Goal: Task Accomplishment & Management: Complete application form

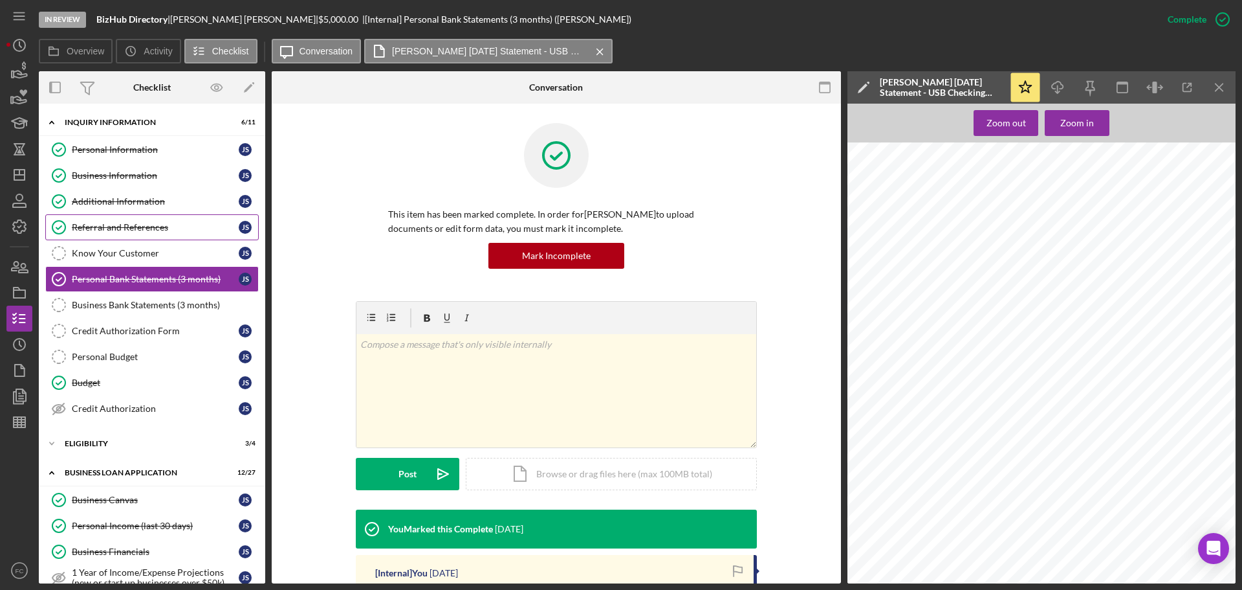
scroll to position [251, 0]
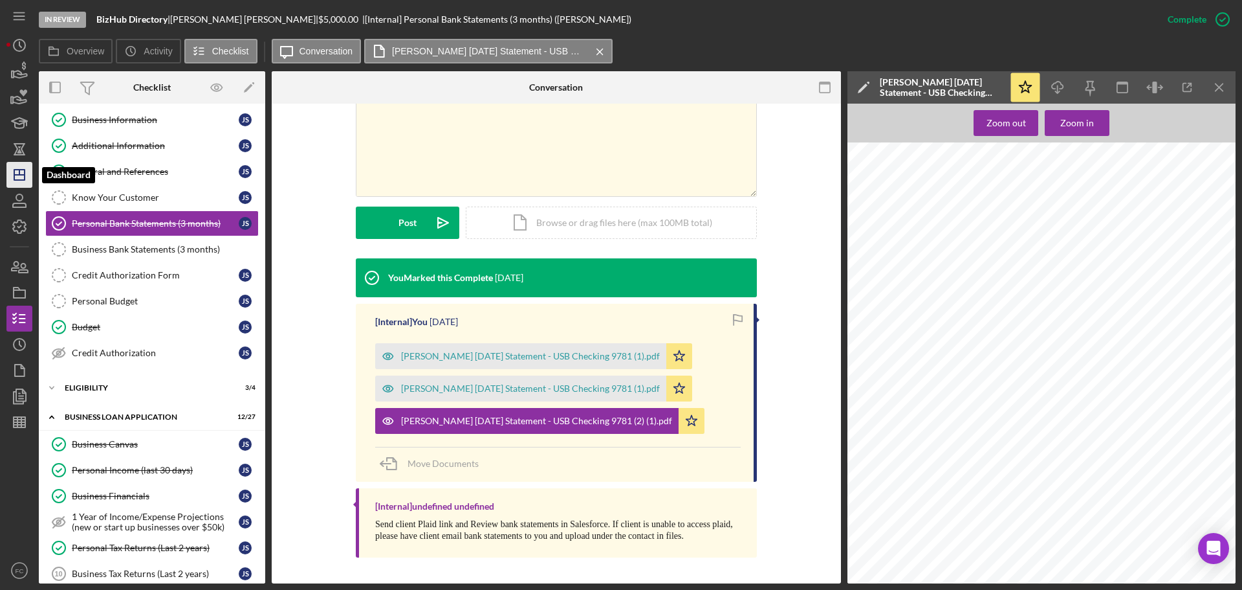
click at [19, 171] on line "button" at bounding box center [19, 172] width 0 height 5
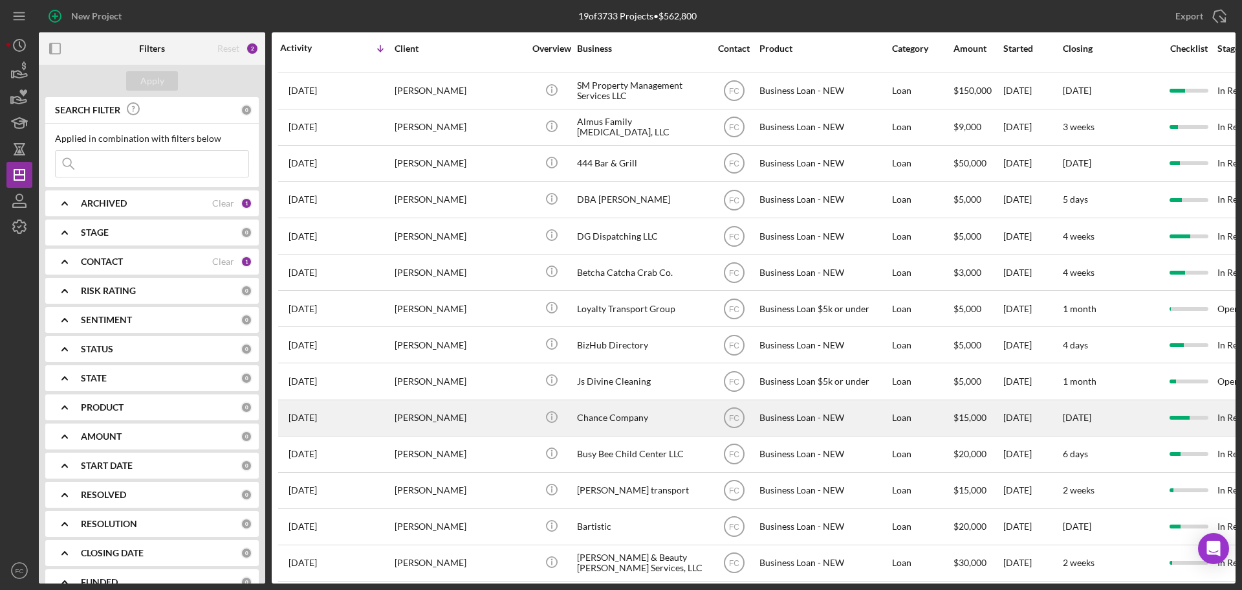
scroll to position [188, 0]
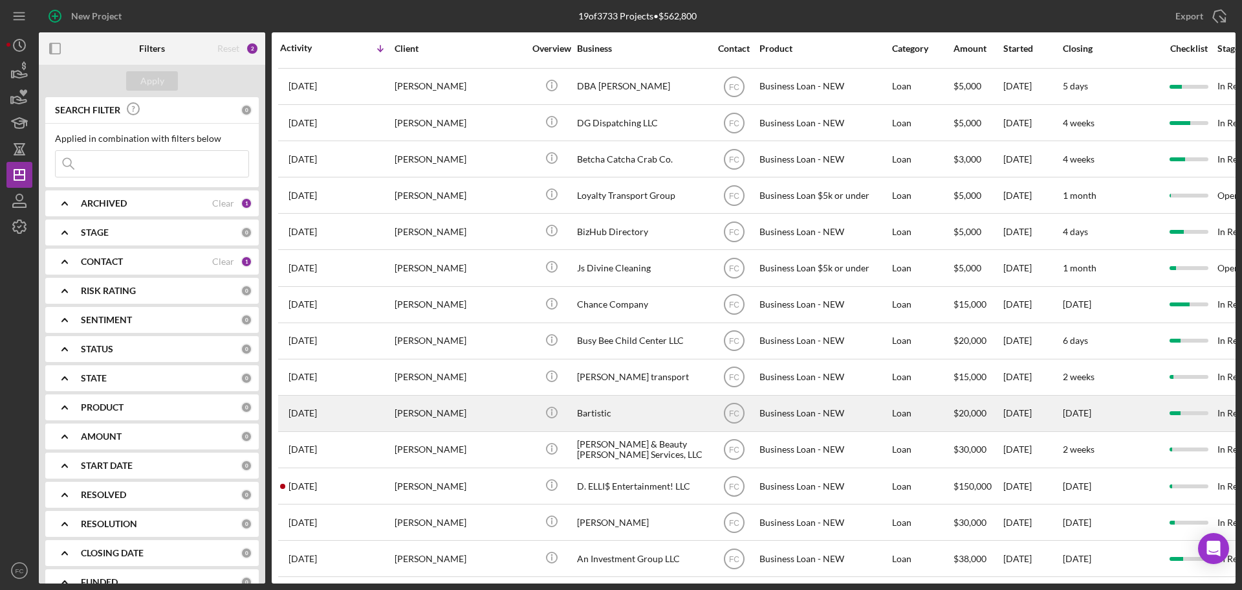
click at [468, 400] on div "[PERSON_NAME]" at bounding box center [459, 413] width 129 height 34
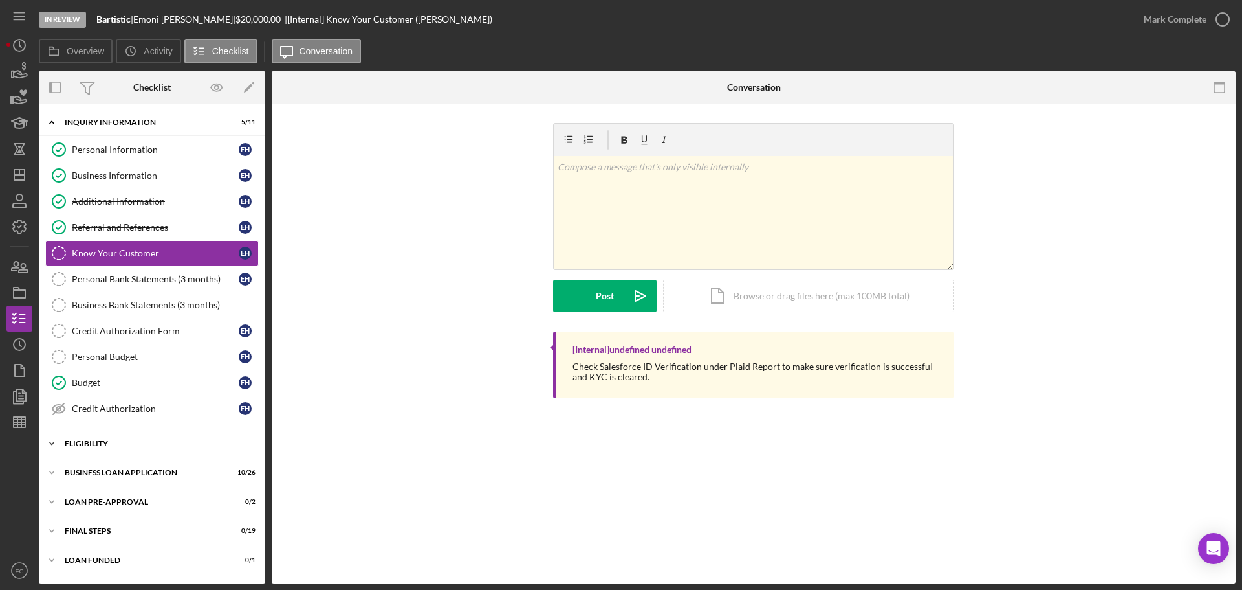
click at [132, 439] on div "ELIGIBILITY" at bounding box center [157, 443] width 184 height 8
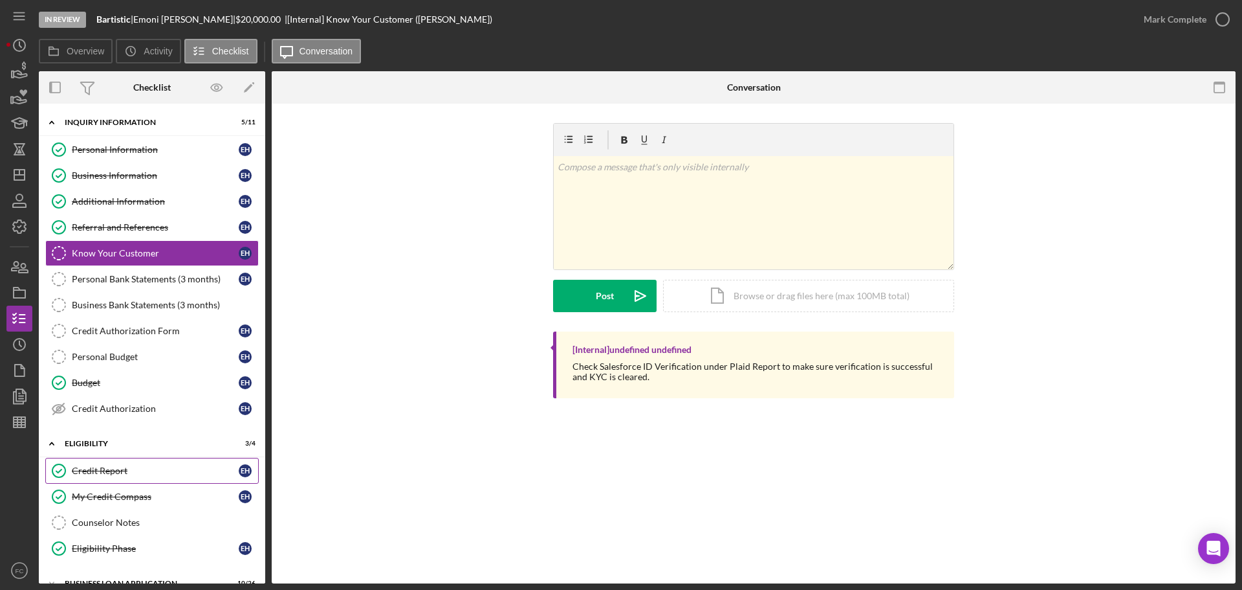
click at [118, 466] on div "Credit Report" at bounding box center [155, 470] width 167 height 10
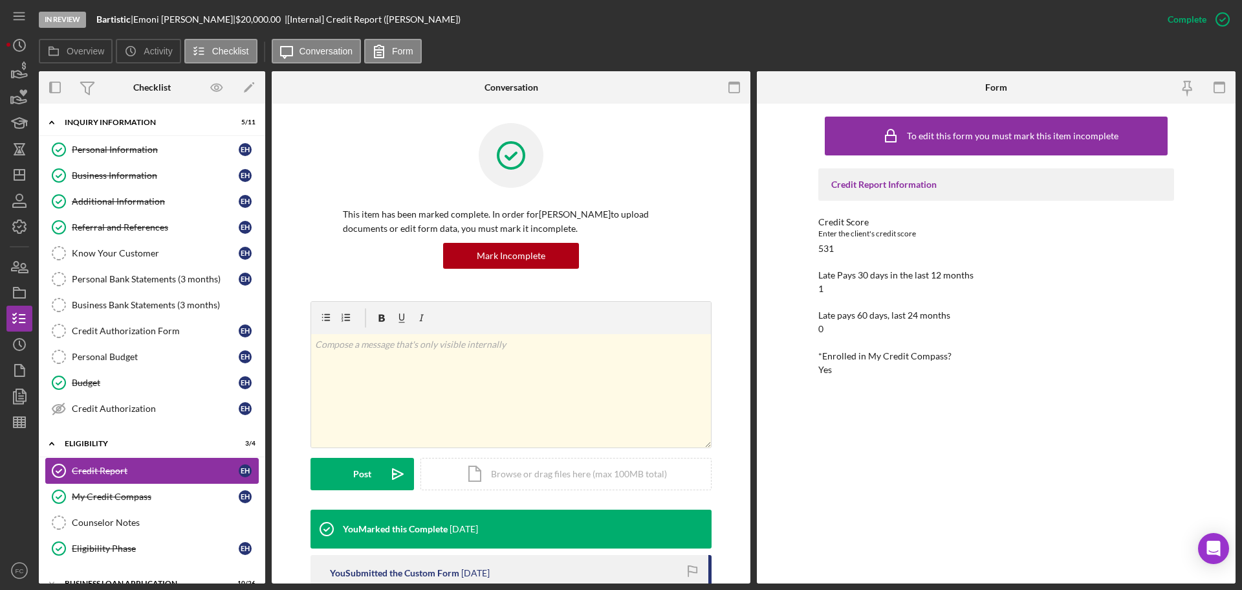
scroll to position [107, 0]
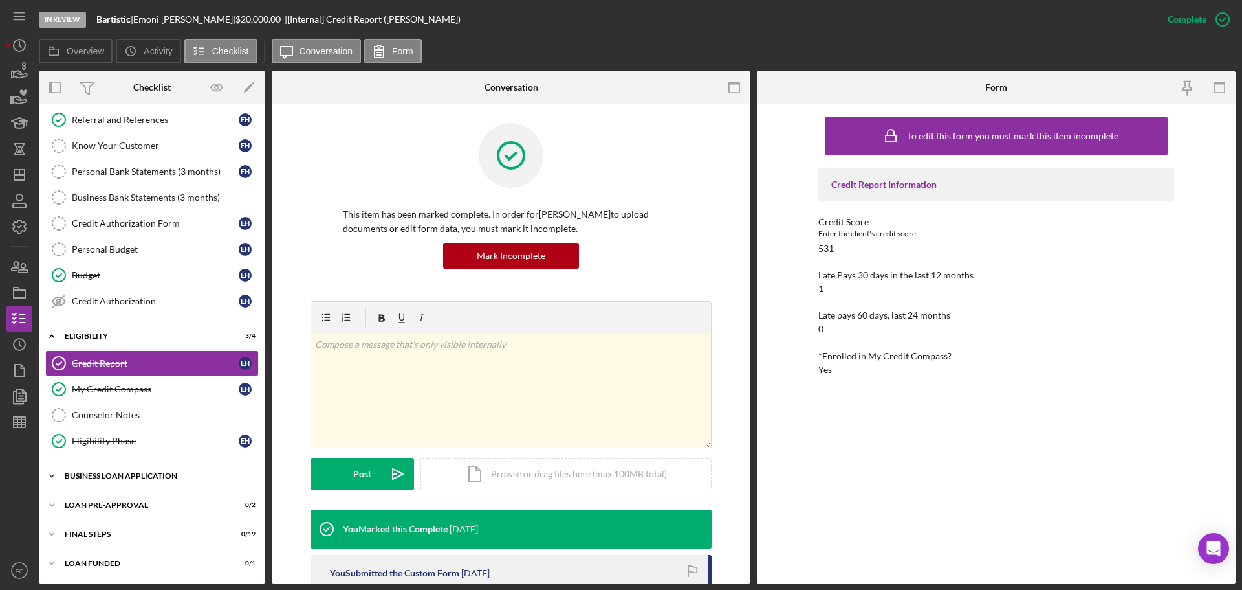
click at [111, 472] on div "BUSINESS LOAN APPLICATION" at bounding box center [157, 476] width 184 height 8
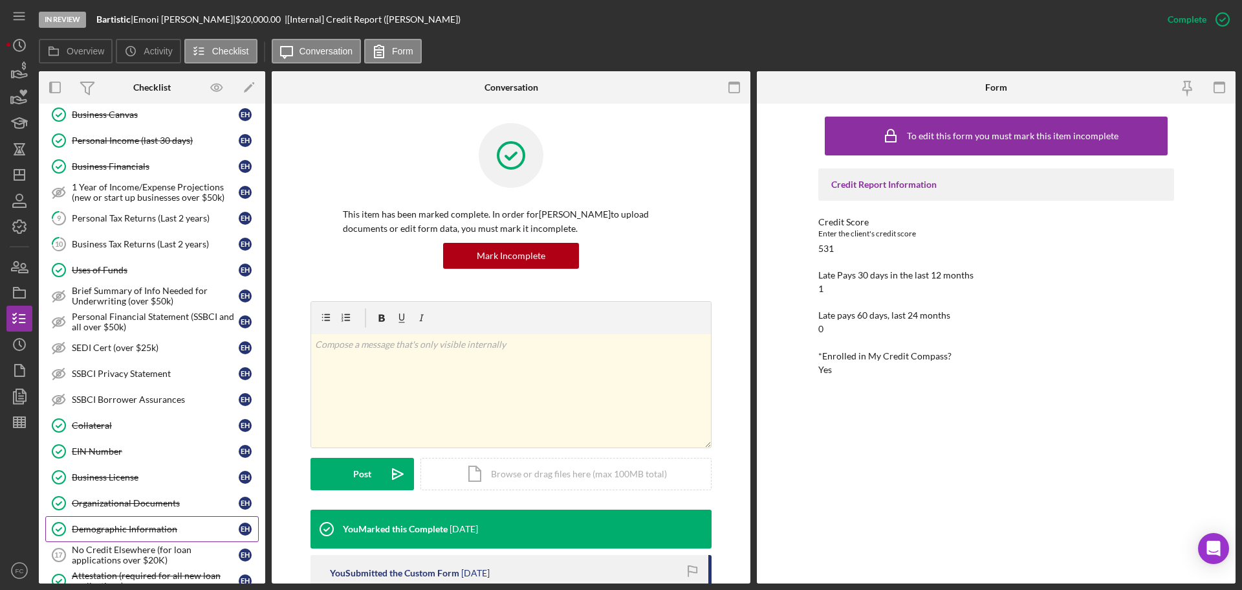
scroll to position [560, 0]
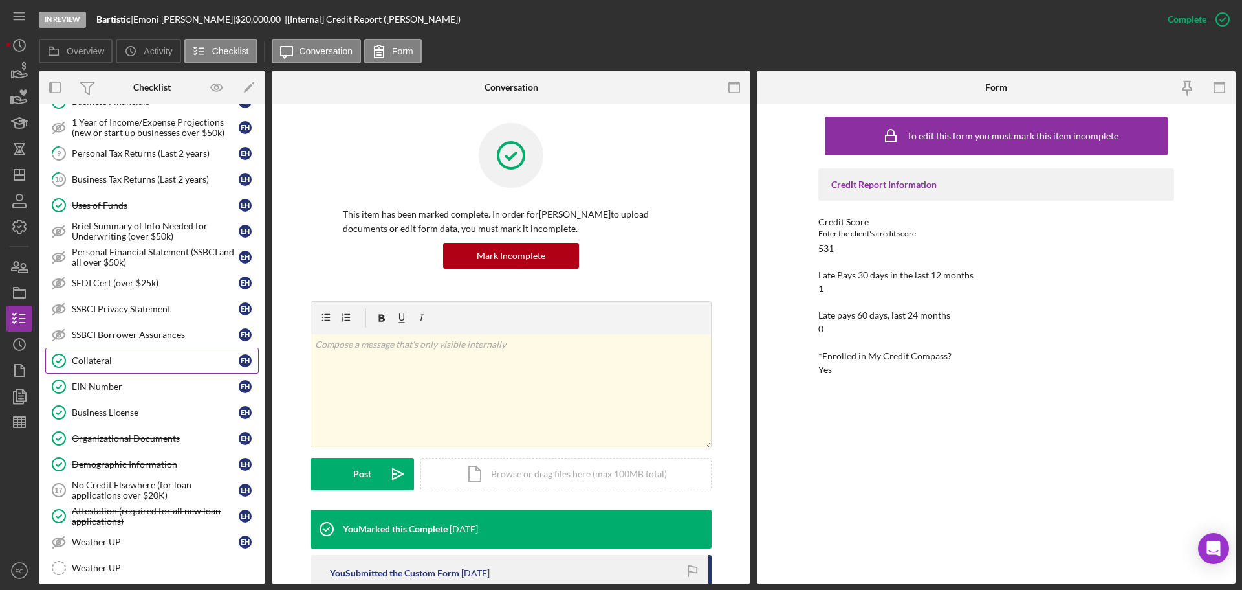
click at [110, 355] on div "Collateral" at bounding box center [155, 360] width 167 height 10
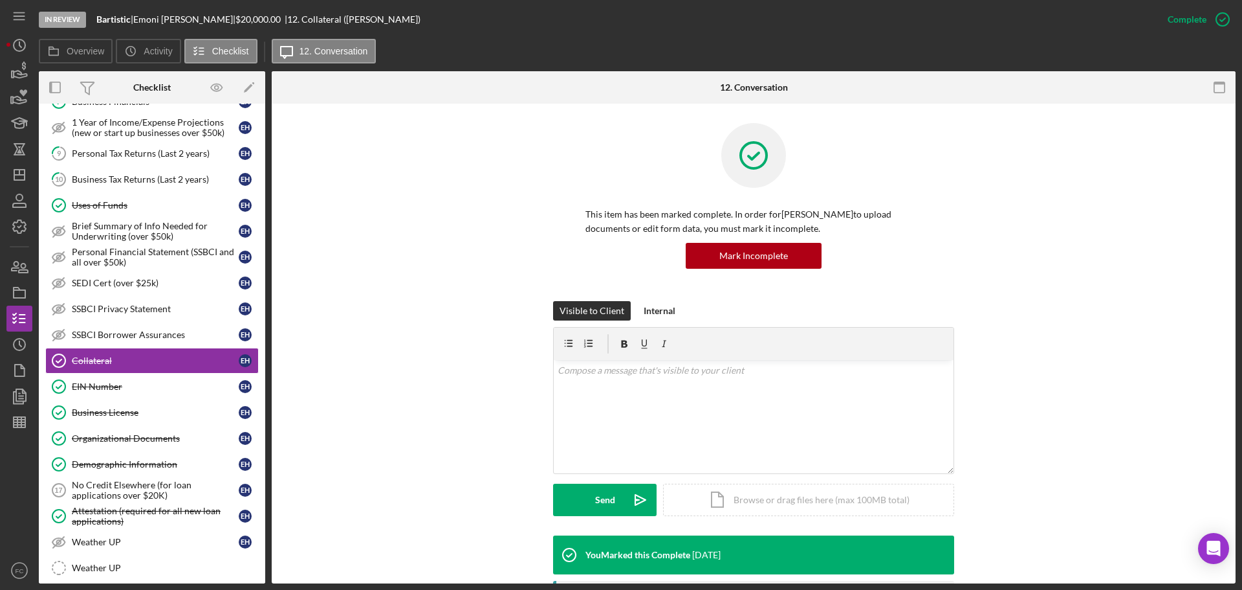
scroll to position [194, 0]
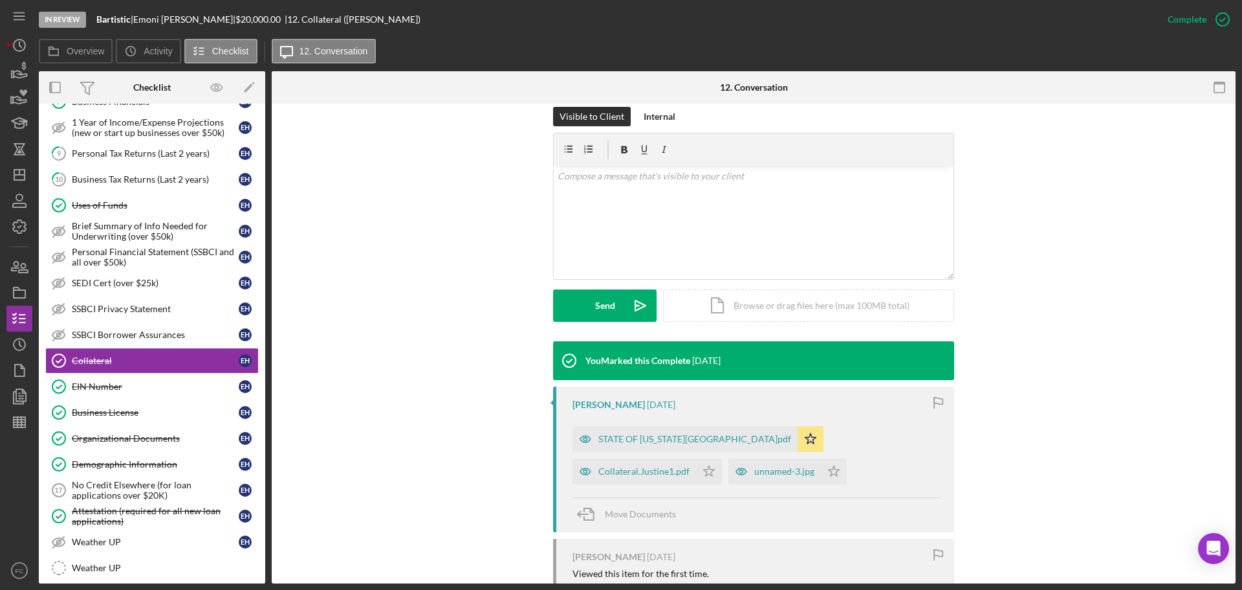
click at [690, 466] on div "Collateral.Justine1.pdf" at bounding box center [644, 471] width 91 height 10
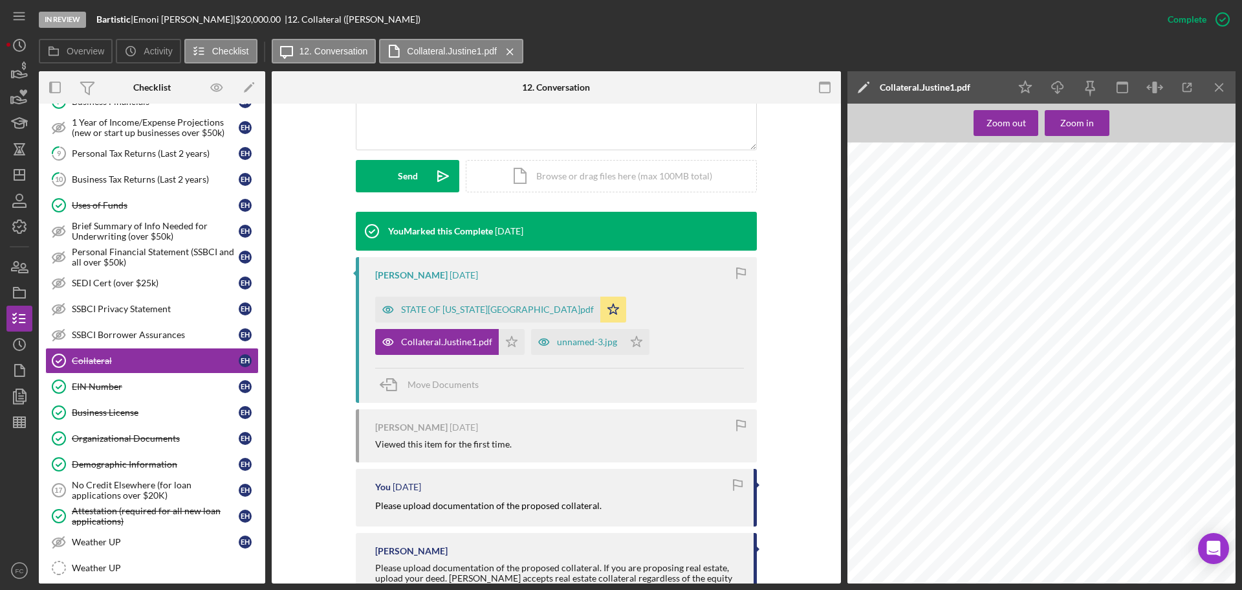
scroll to position [407, 0]
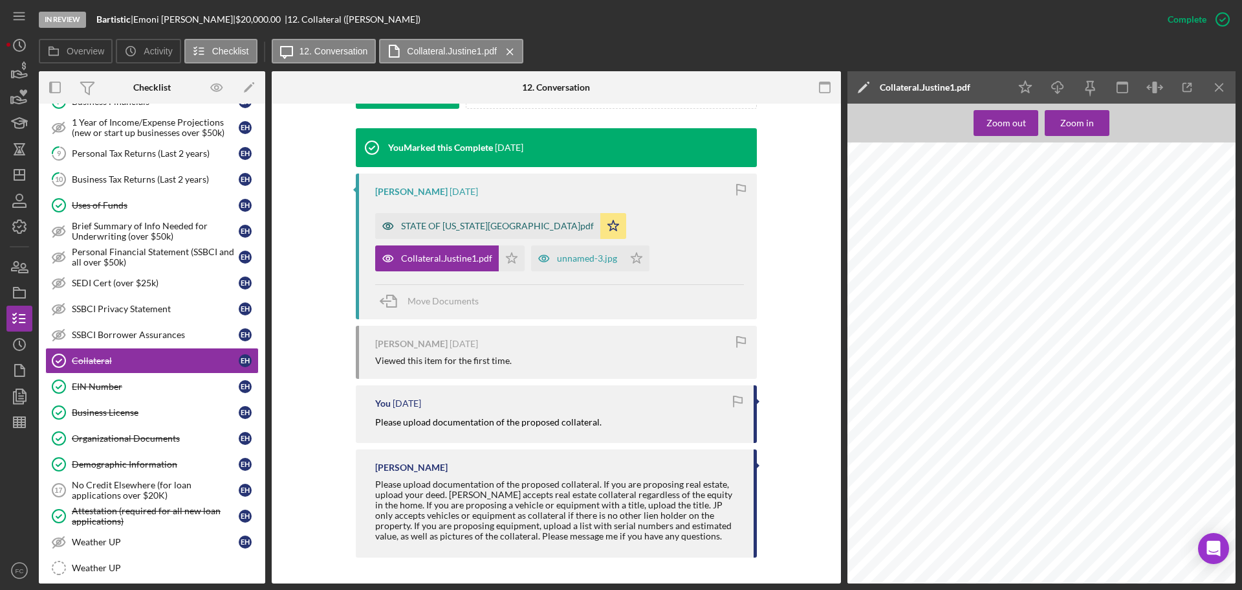
click at [449, 225] on div "STATE OF [US_STATE][GEOGRAPHIC_DATA]pdf" at bounding box center [497, 226] width 193 height 10
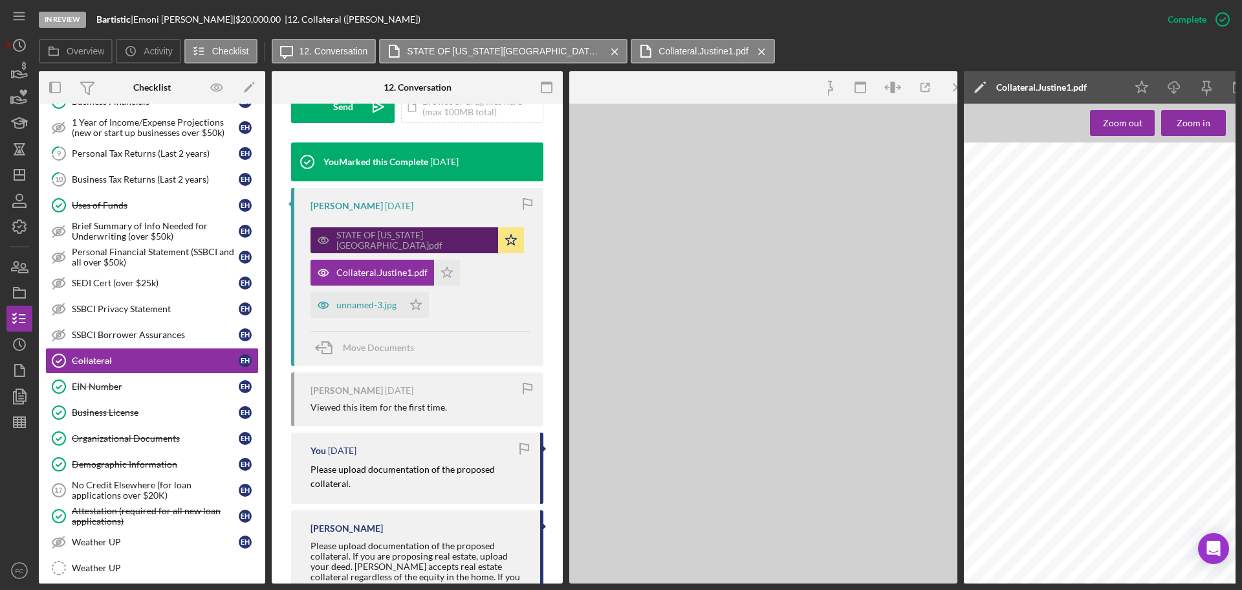
scroll to position [421, 0]
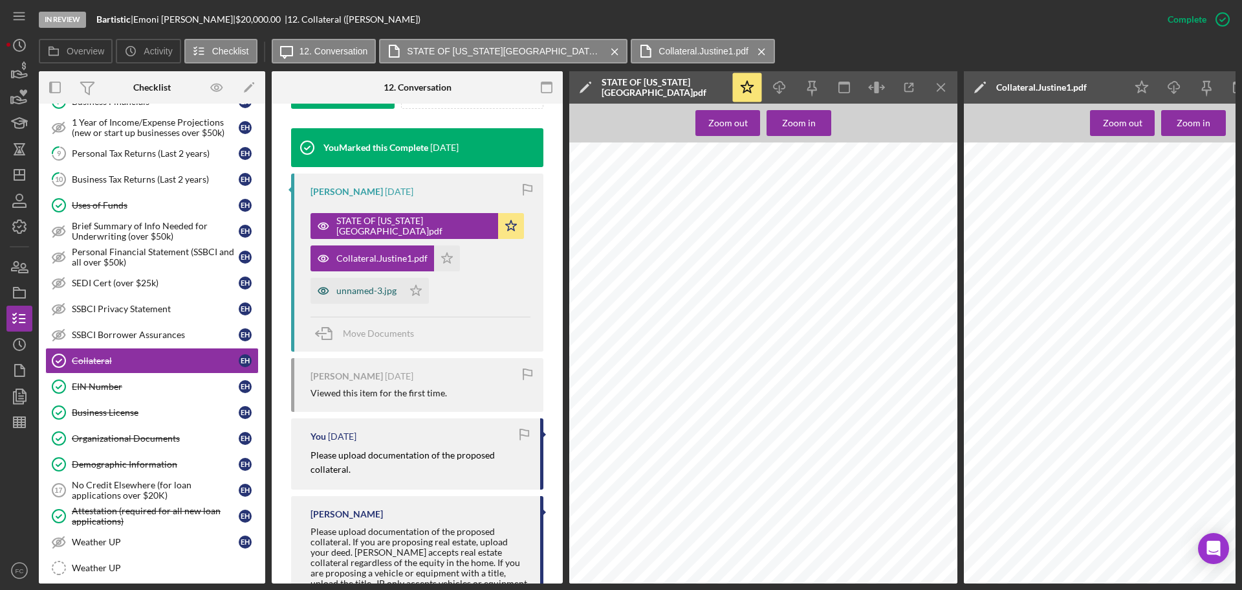
click at [353, 291] on div "unnamed-3.jpg" at bounding box center [366, 290] width 60 height 10
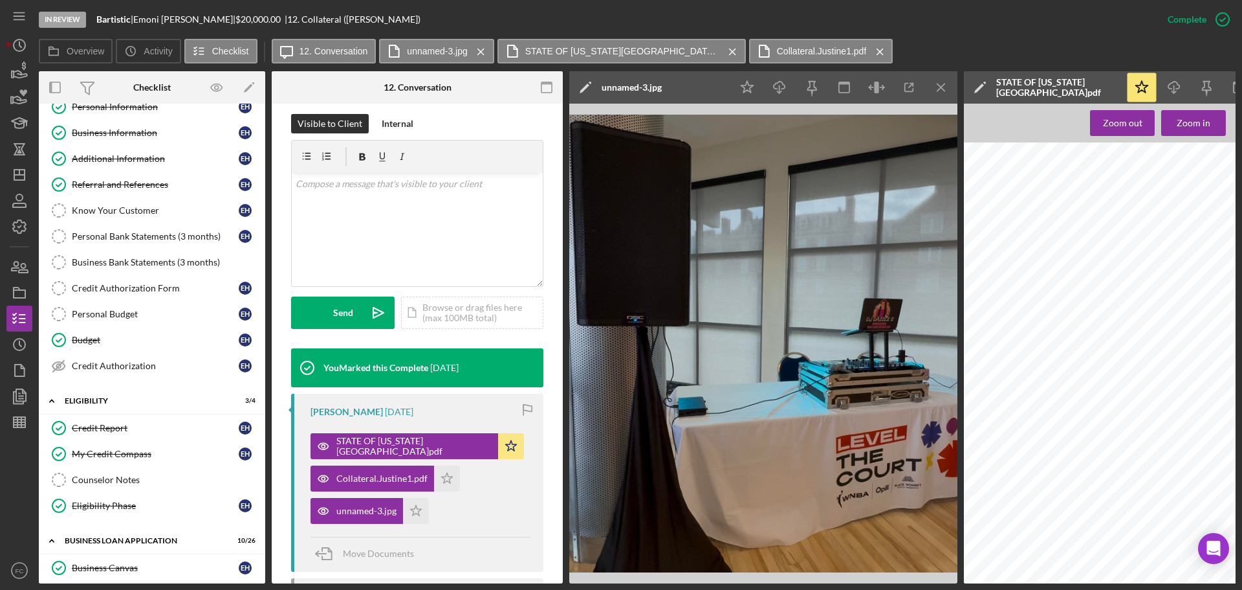
scroll to position [0, 0]
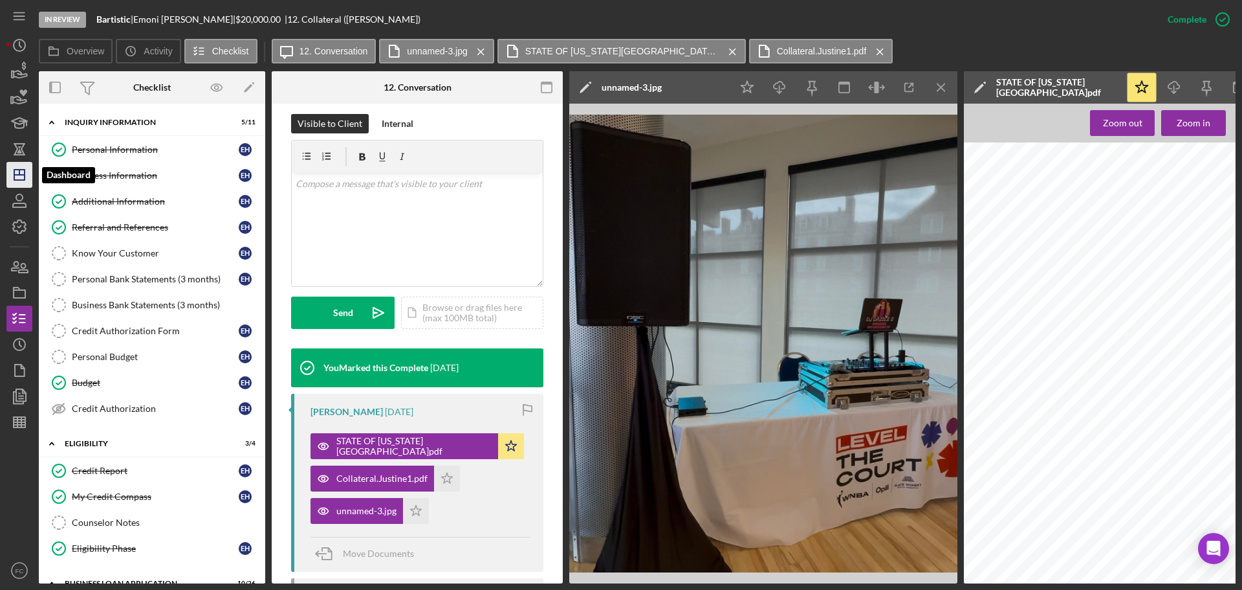
click at [17, 180] on polygon "button" at bounding box center [19, 175] width 10 height 10
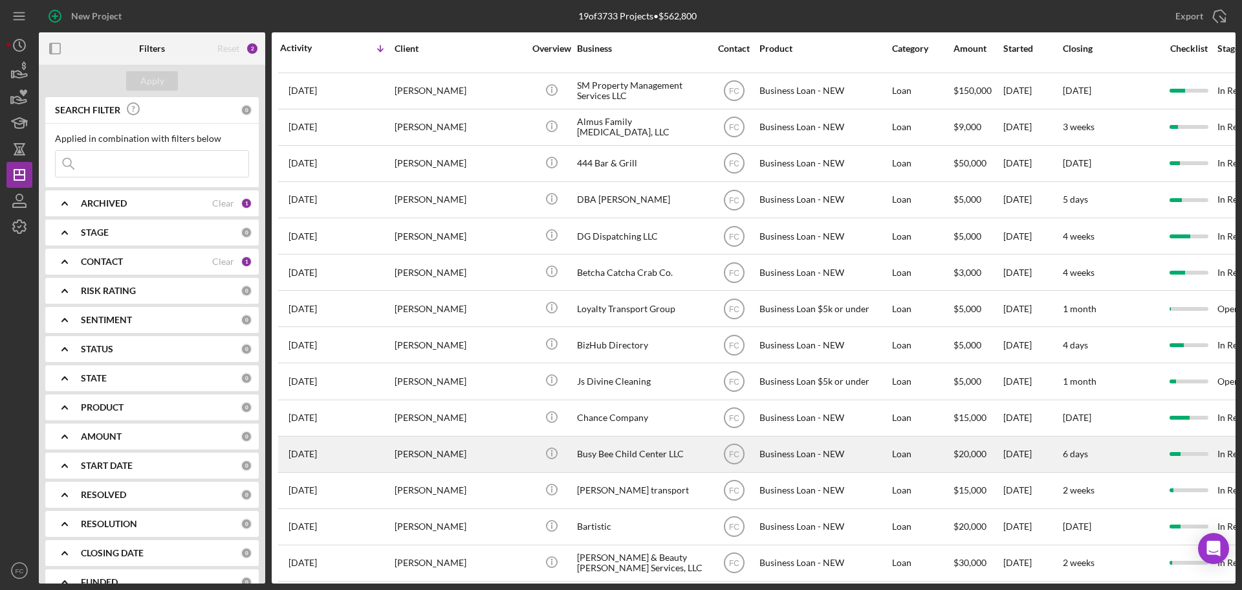
scroll to position [188, 0]
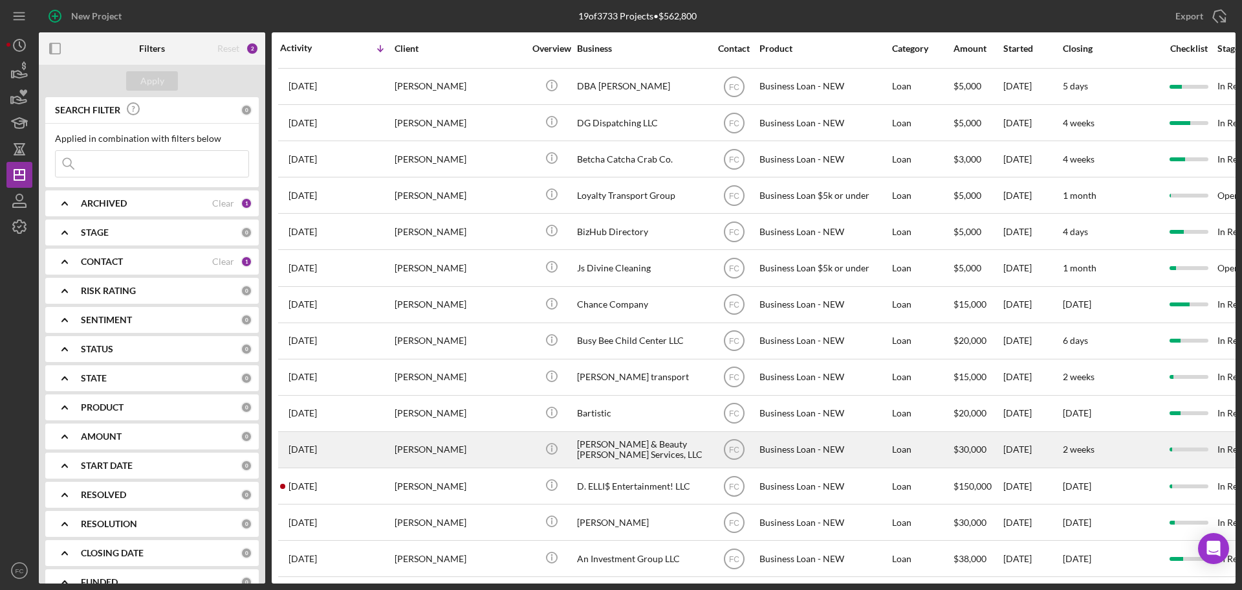
click at [342, 440] on div "[DATE] [PERSON_NAME]" at bounding box center [336, 449] width 113 height 34
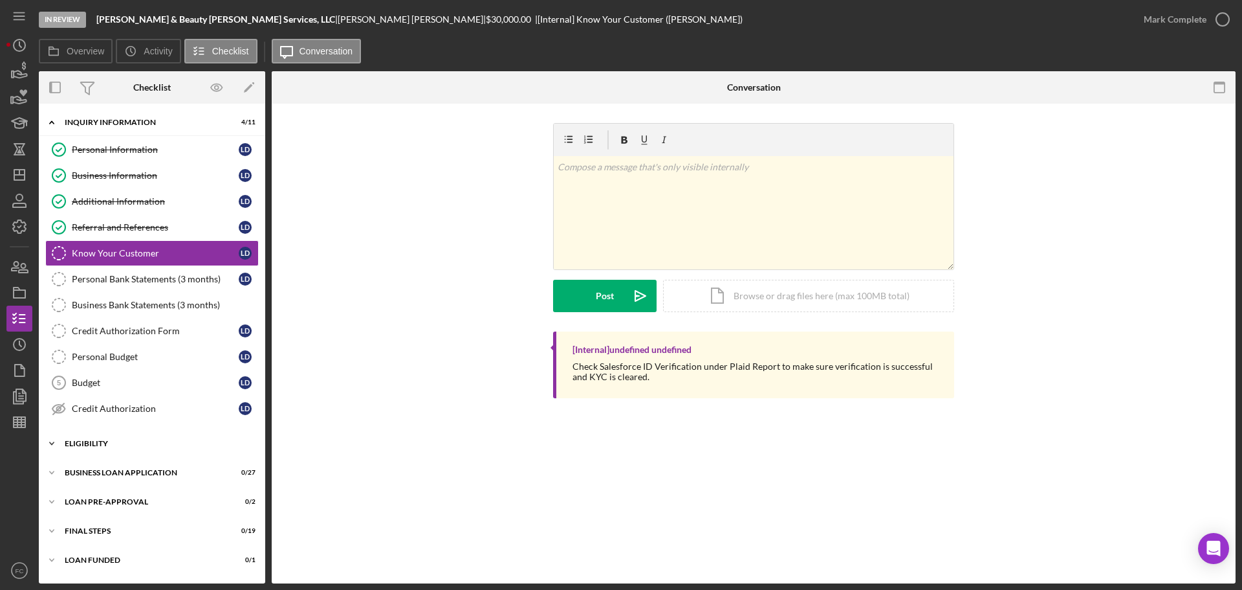
click at [122, 448] on div "Icon/Expander ELIGIBILITY 1 / 4" at bounding box center [152, 443] width 226 height 26
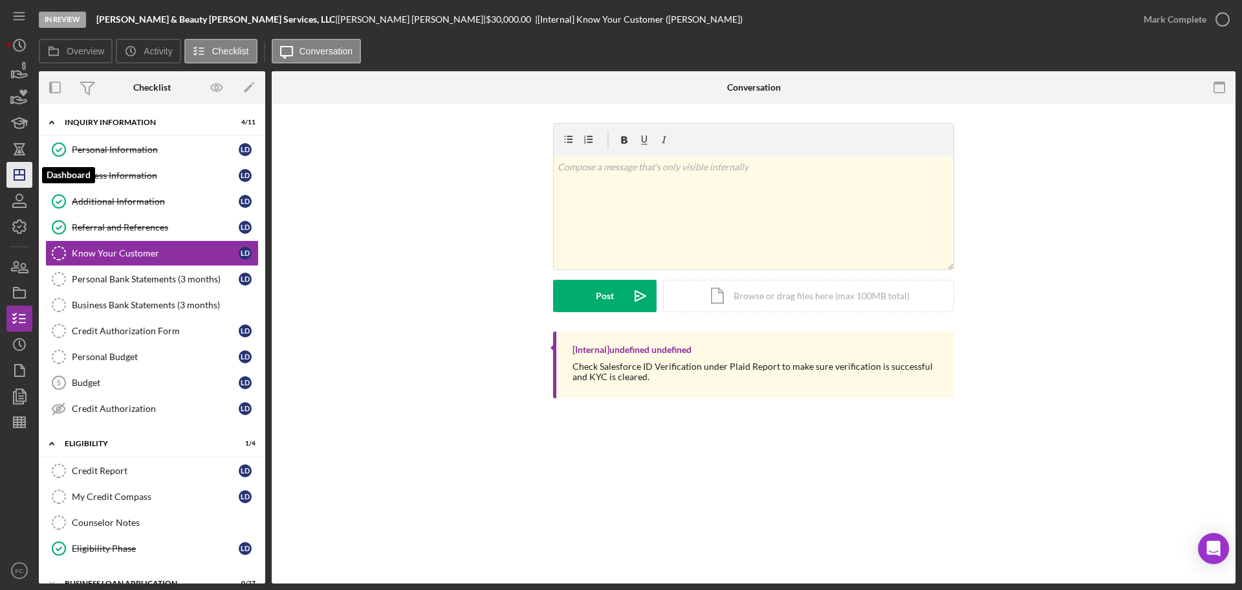
click at [22, 175] on line "button" at bounding box center [19, 175] width 10 height 0
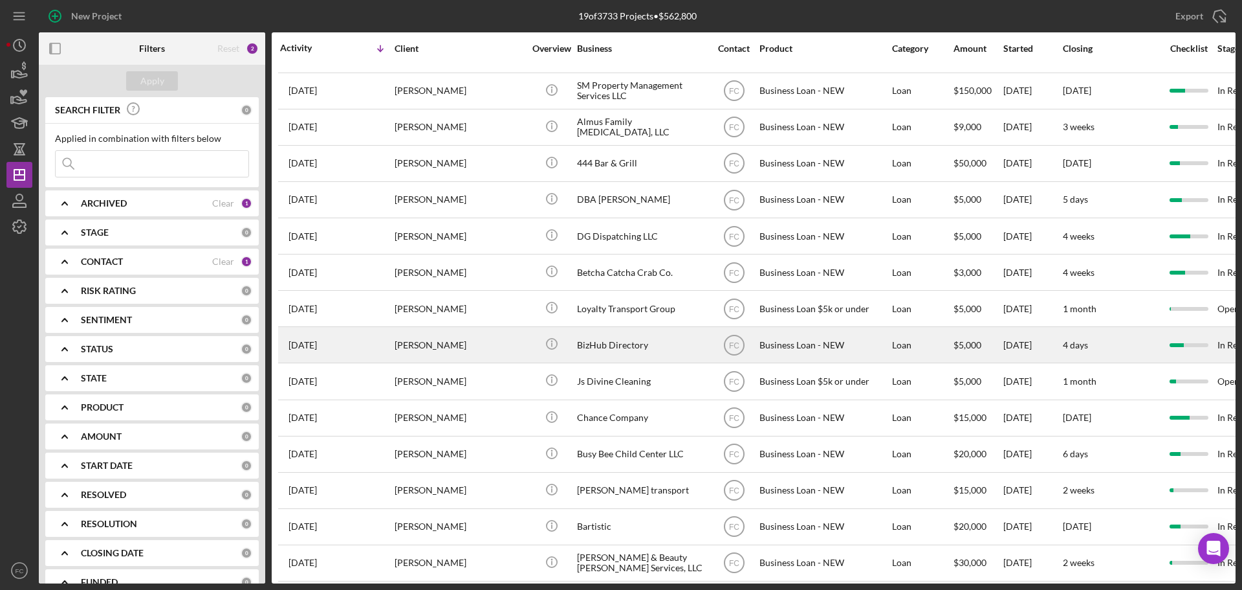
scroll to position [188, 0]
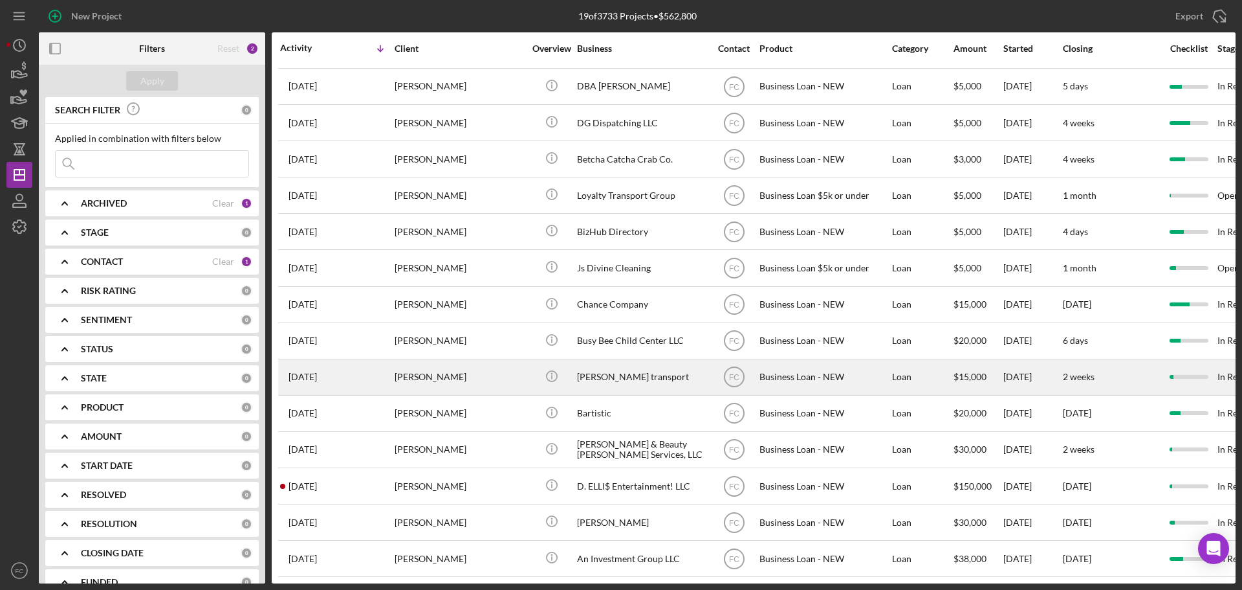
click at [419, 363] on div "[PERSON_NAME]" at bounding box center [459, 377] width 129 height 34
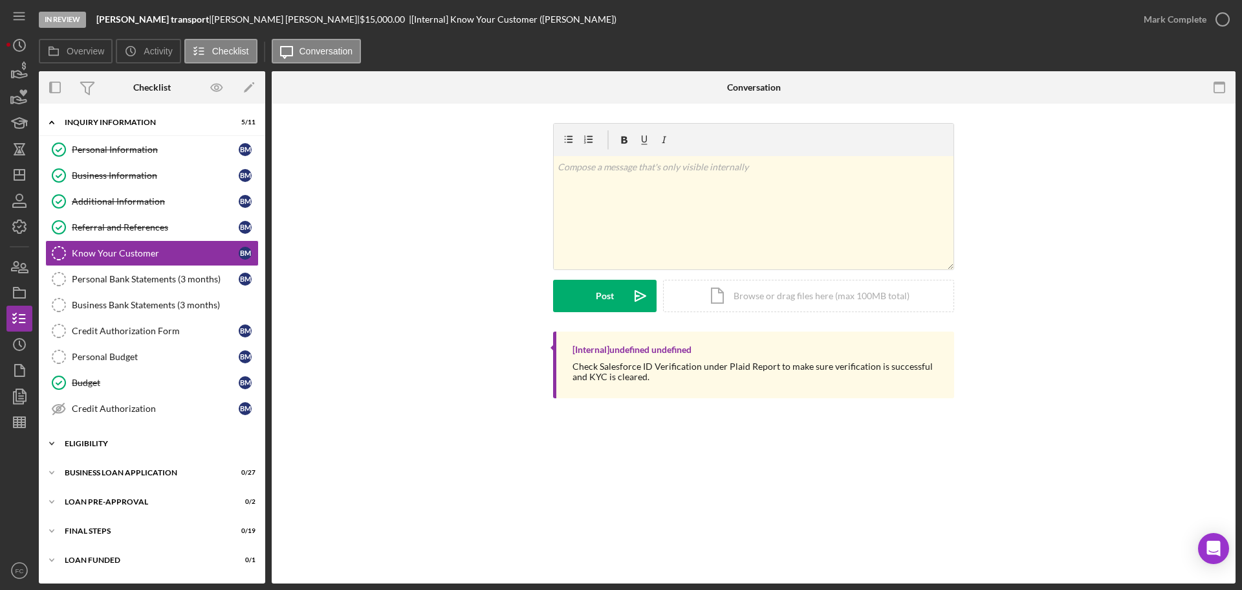
click at [94, 441] on div "ELIGIBILITY" at bounding box center [157, 443] width 184 height 8
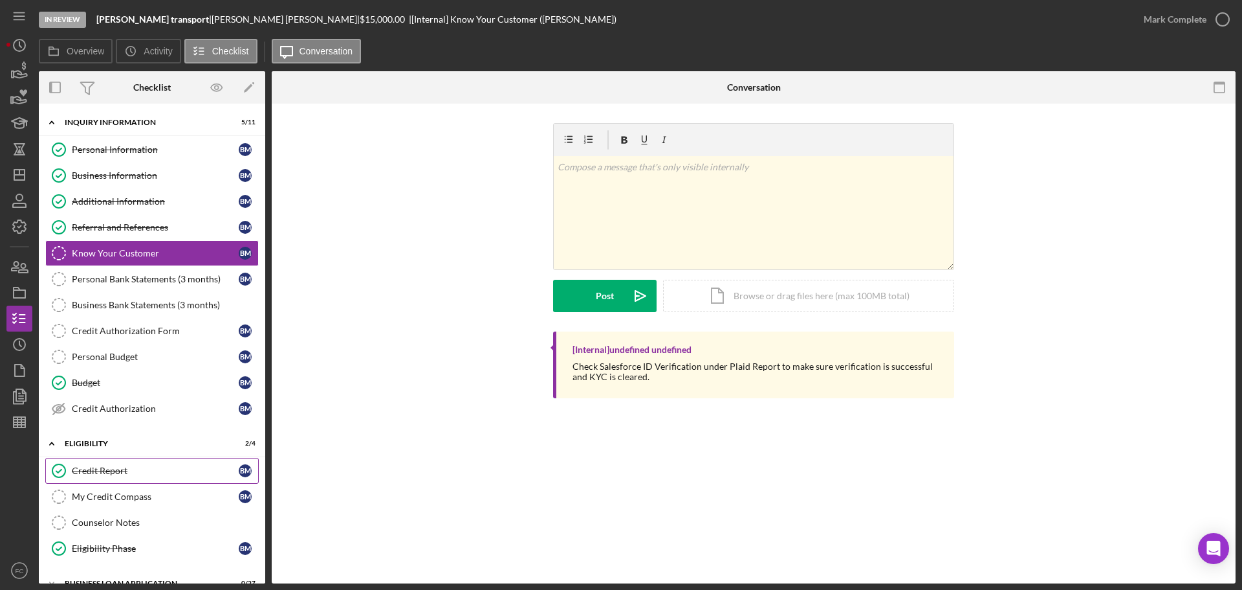
click at [124, 468] on div "Credit Report" at bounding box center [155, 470] width 167 height 10
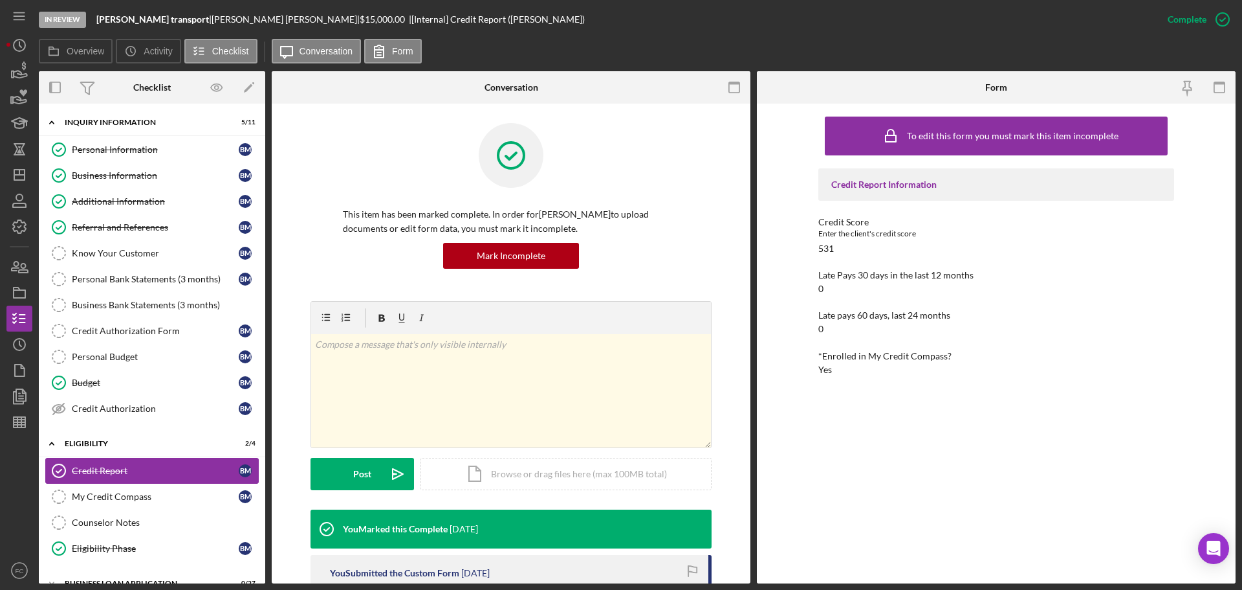
scroll to position [107, 0]
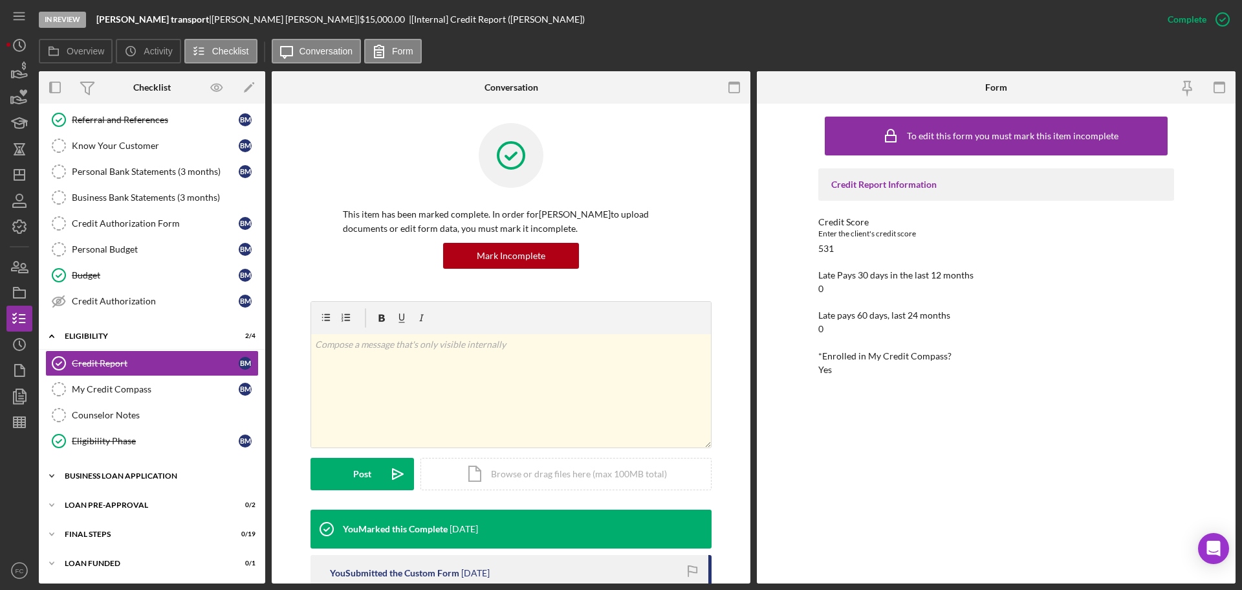
click at [106, 475] on div "BUSINESS LOAN APPLICATION" at bounding box center [157, 476] width 184 height 8
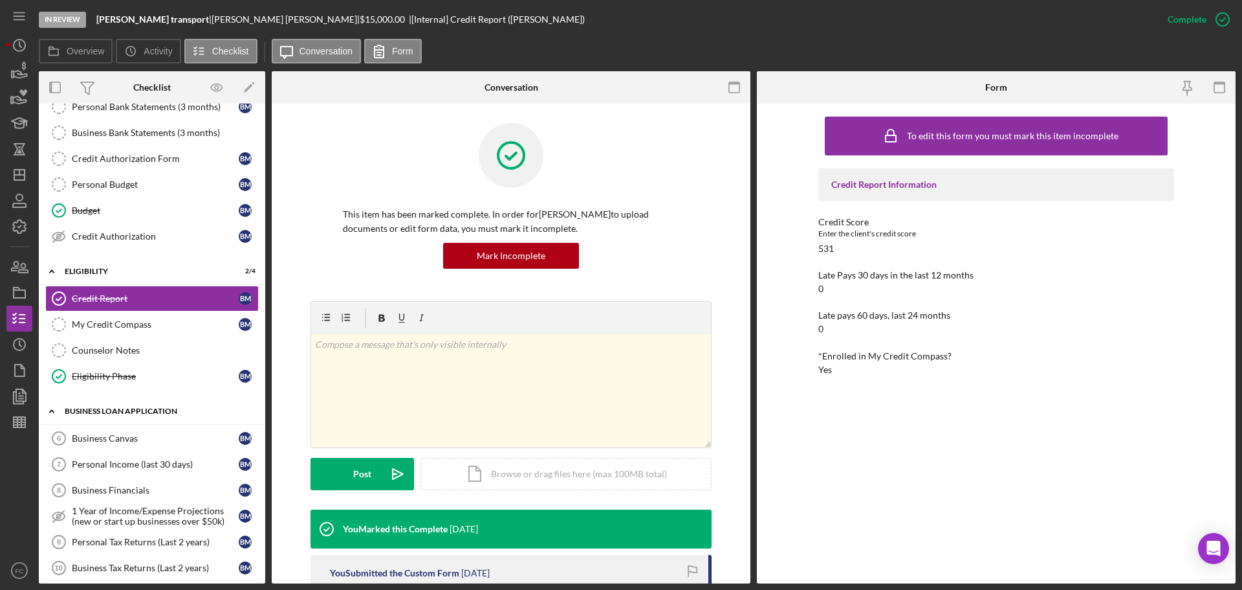
scroll to position [237, 0]
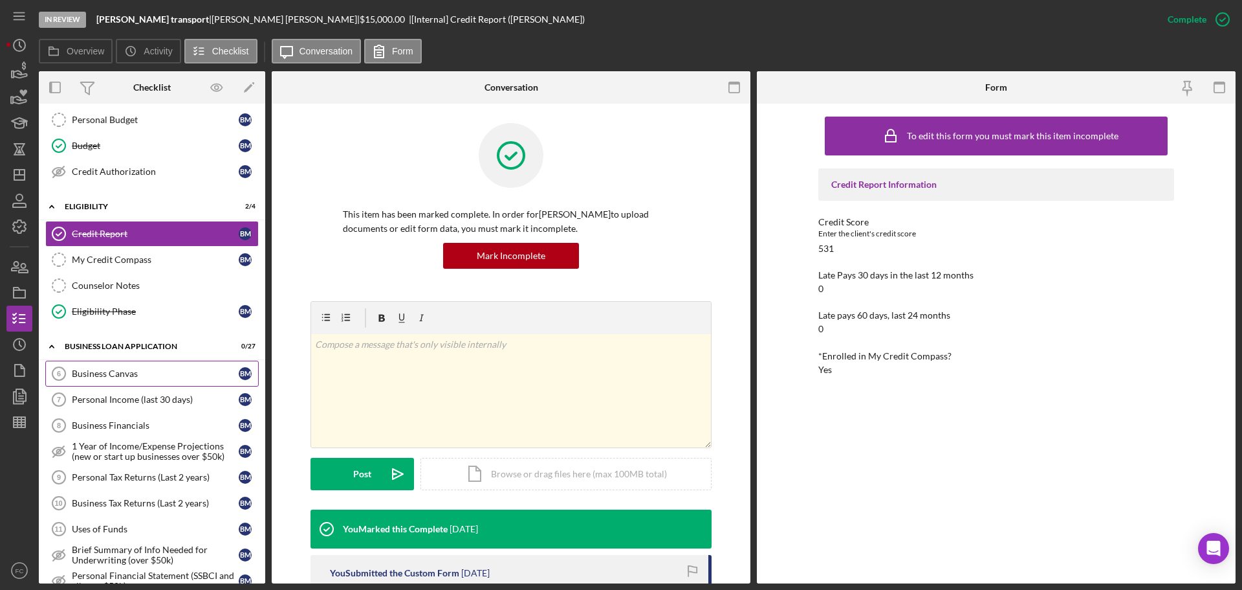
click at [105, 375] on div "Business Canvas" at bounding box center [155, 373] width 167 height 10
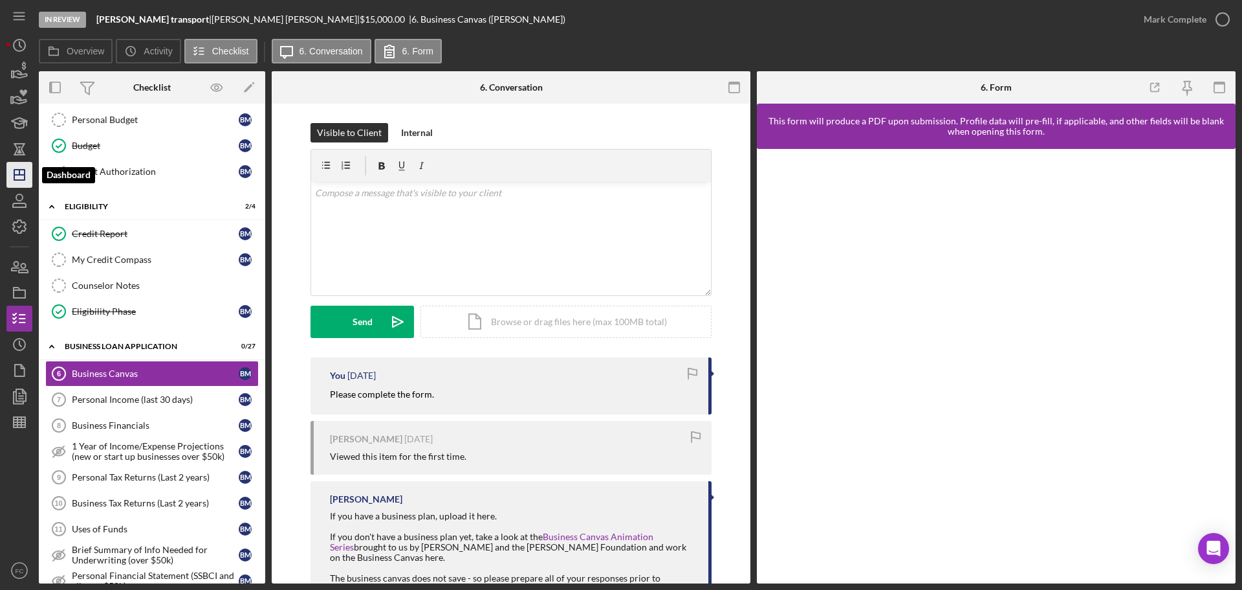
click at [21, 175] on line "button" at bounding box center [19, 175] width 10 height 0
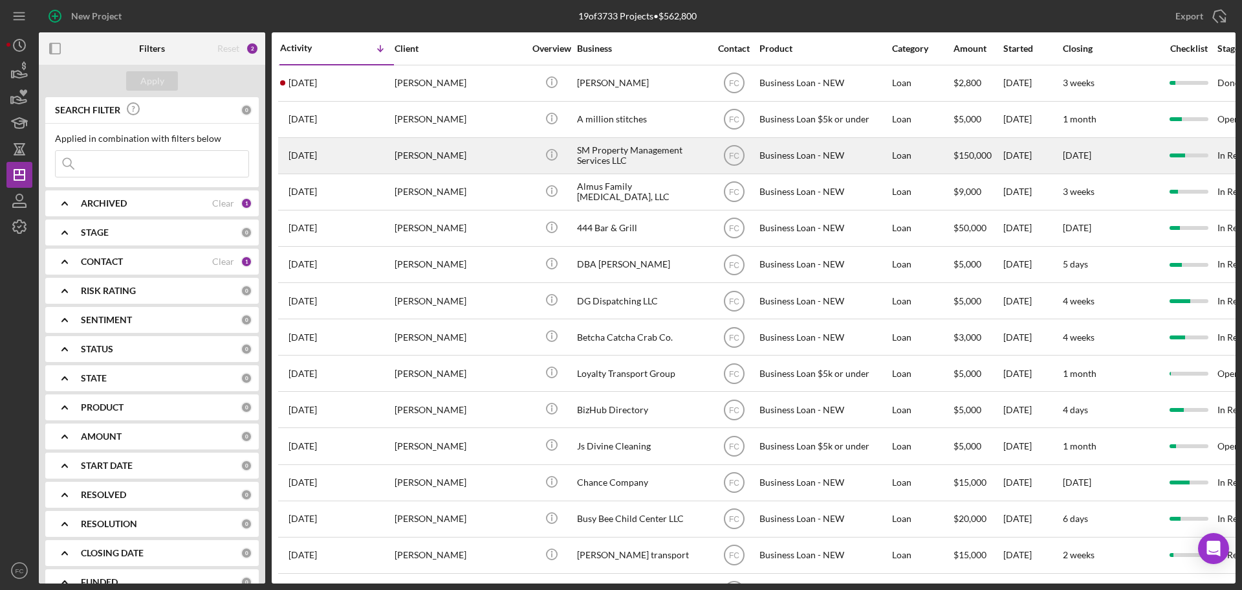
click at [370, 151] on div "[DATE] [PERSON_NAME]" at bounding box center [336, 155] width 113 height 34
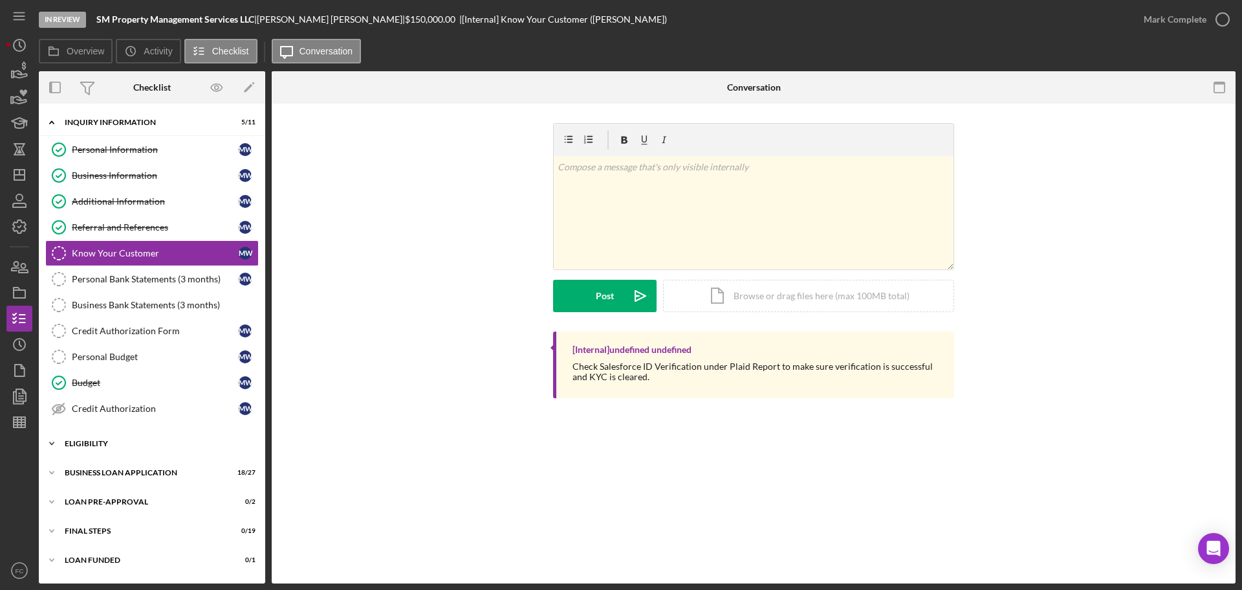
click at [105, 441] on div "ELIGIBILITY" at bounding box center [157, 443] width 184 height 8
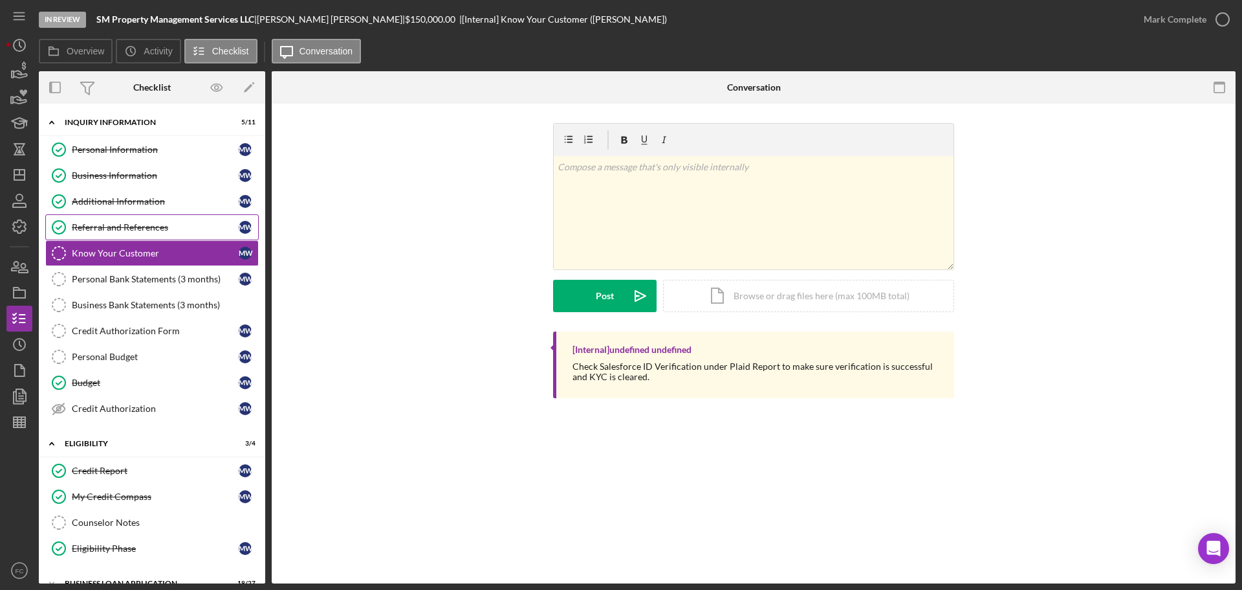
click at [111, 230] on div "Referral and References" at bounding box center [155, 227] width 167 height 10
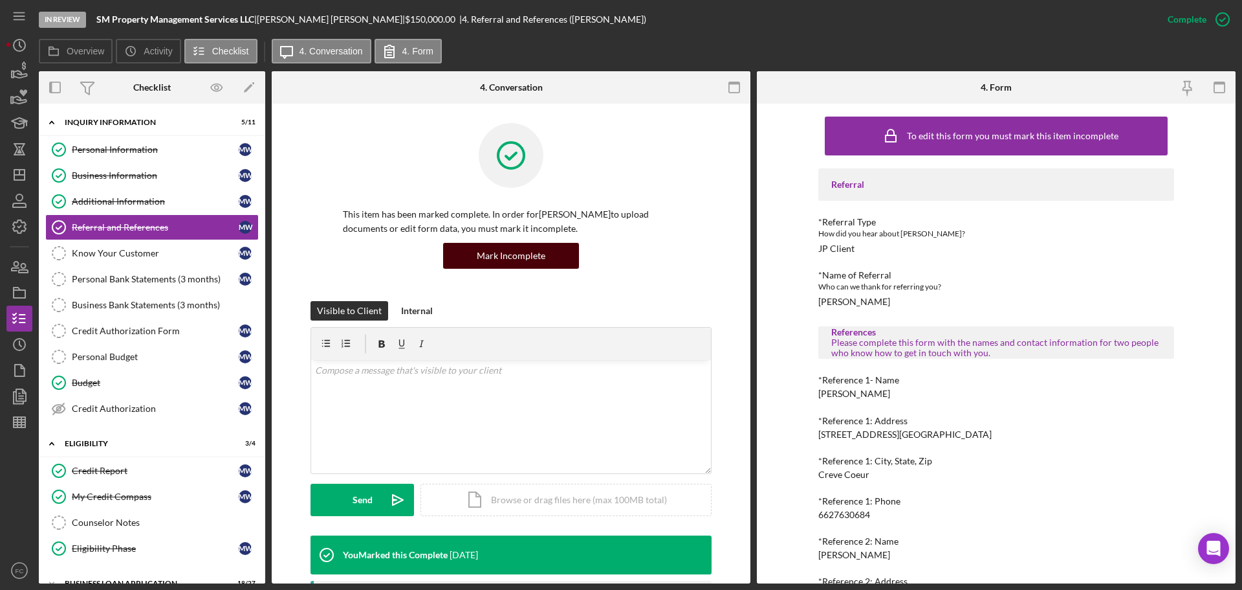
click at [513, 252] on div "Mark Incomplete" at bounding box center [511, 256] width 69 height 26
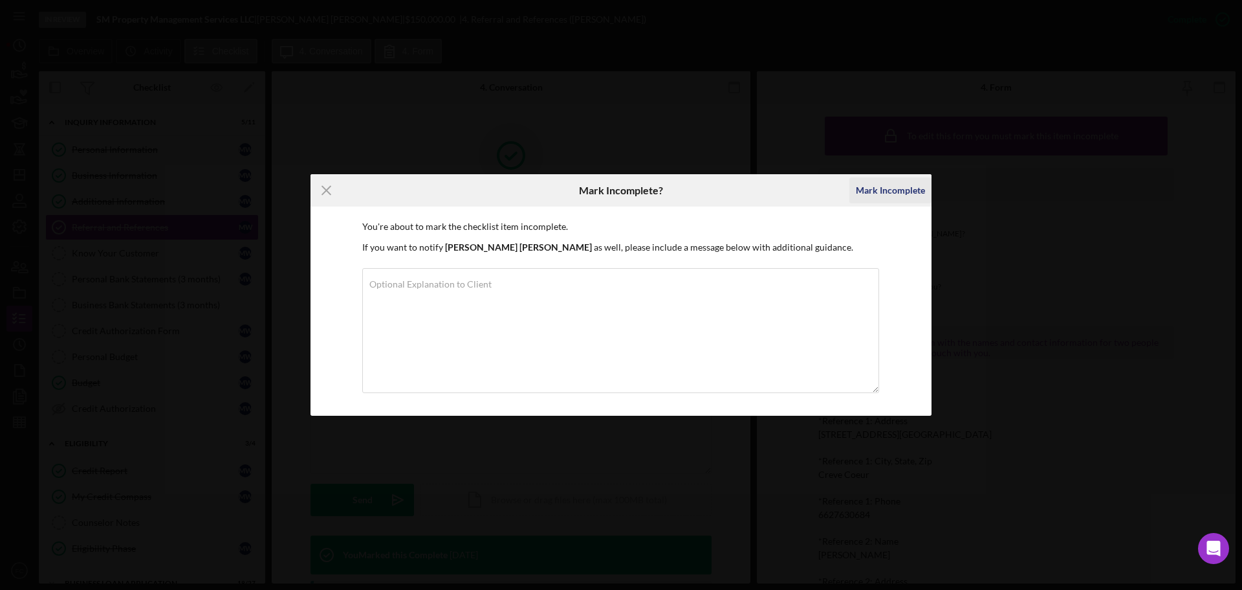
click at [903, 188] on div "Mark Incomplete" at bounding box center [890, 190] width 69 height 26
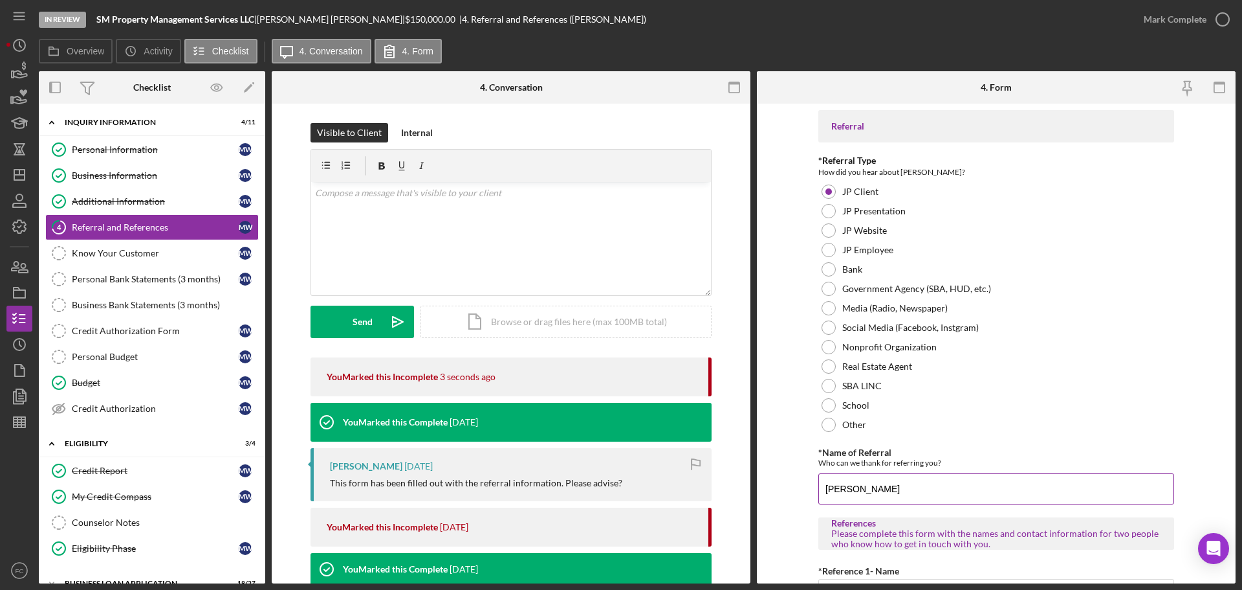
click at [888, 485] on input "[PERSON_NAME]" at bounding box center [997, 488] width 356 height 31
type input "E"
type input "K"
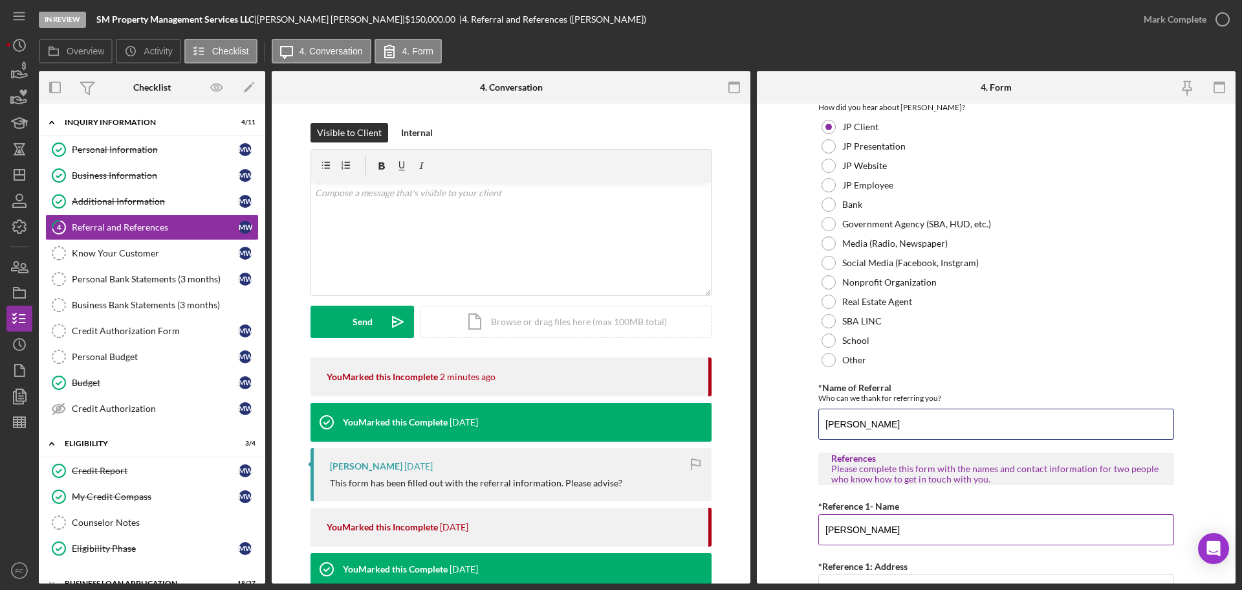
type input "[PERSON_NAME]"
click at [921, 513] on div "*Reference 1- Name" at bounding box center [997, 506] width 356 height 16
click at [921, 531] on input "[PERSON_NAME]" at bounding box center [997, 529] width 356 height 31
type input "E"
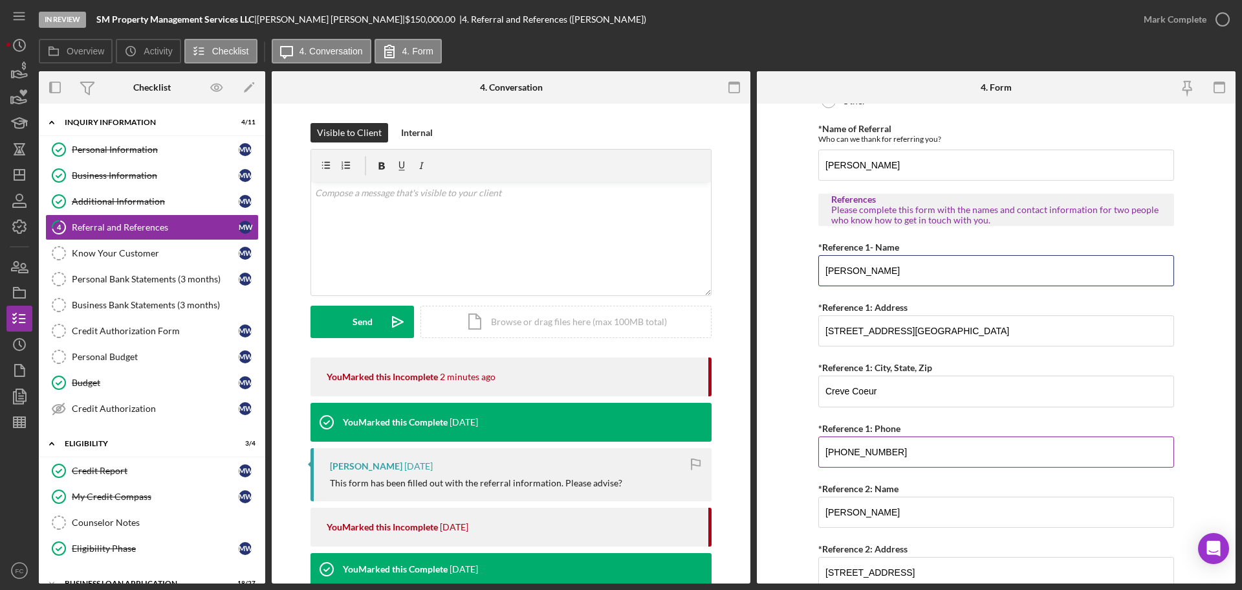
type input "[PERSON_NAME]"
click at [912, 445] on input "[PHONE_NUMBER]" at bounding box center [997, 451] width 356 height 31
type input "(6##) ###-####"
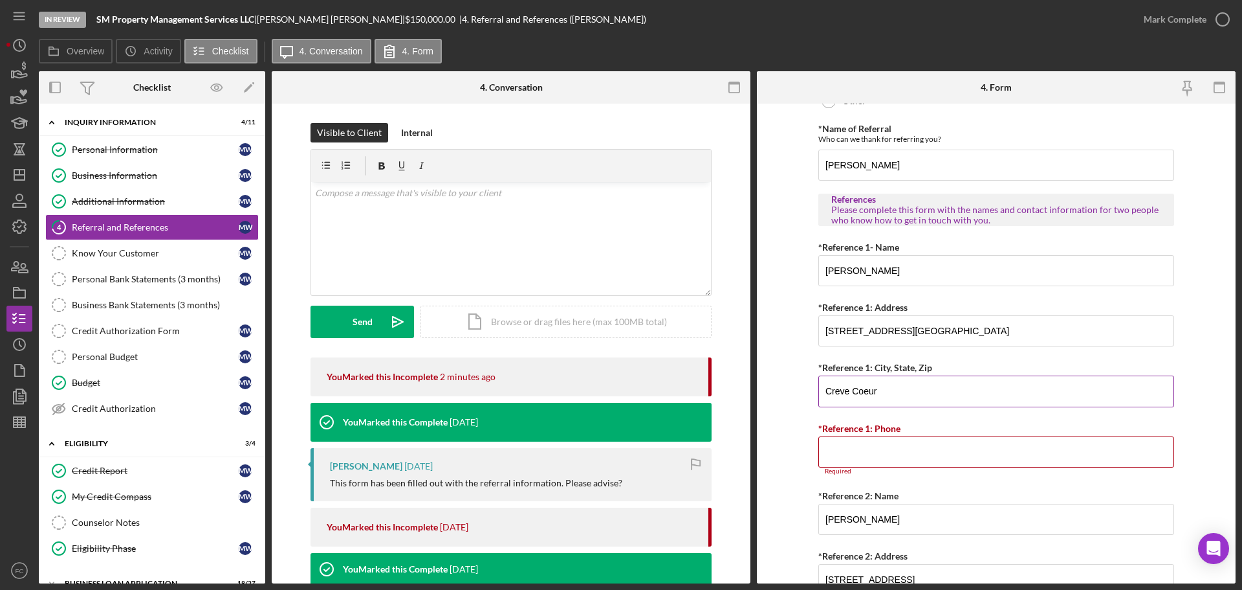
click at [905, 383] on input "Creve Coeur" at bounding box center [997, 390] width 356 height 31
click at [899, 386] on input "Creve Coeur" at bounding box center [997, 390] width 356 height 31
type input "C"
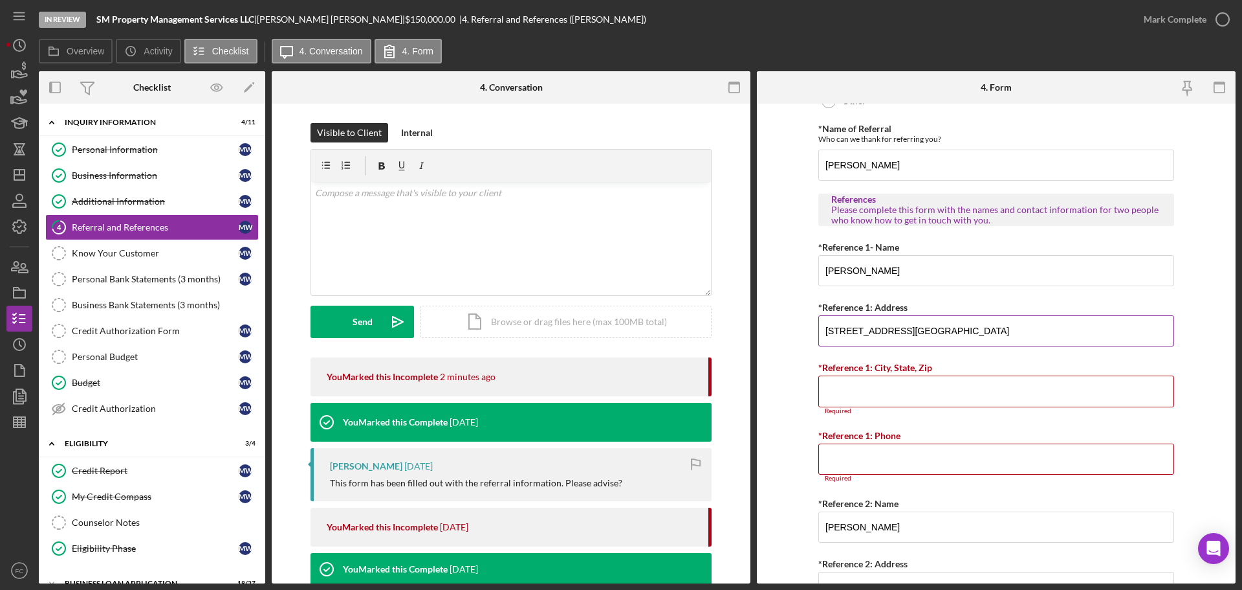
click at [958, 327] on input "[STREET_ADDRESS][GEOGRAPHIC_DATA]" at bounding box center [997, 330] width 356 height 31
type input "2"
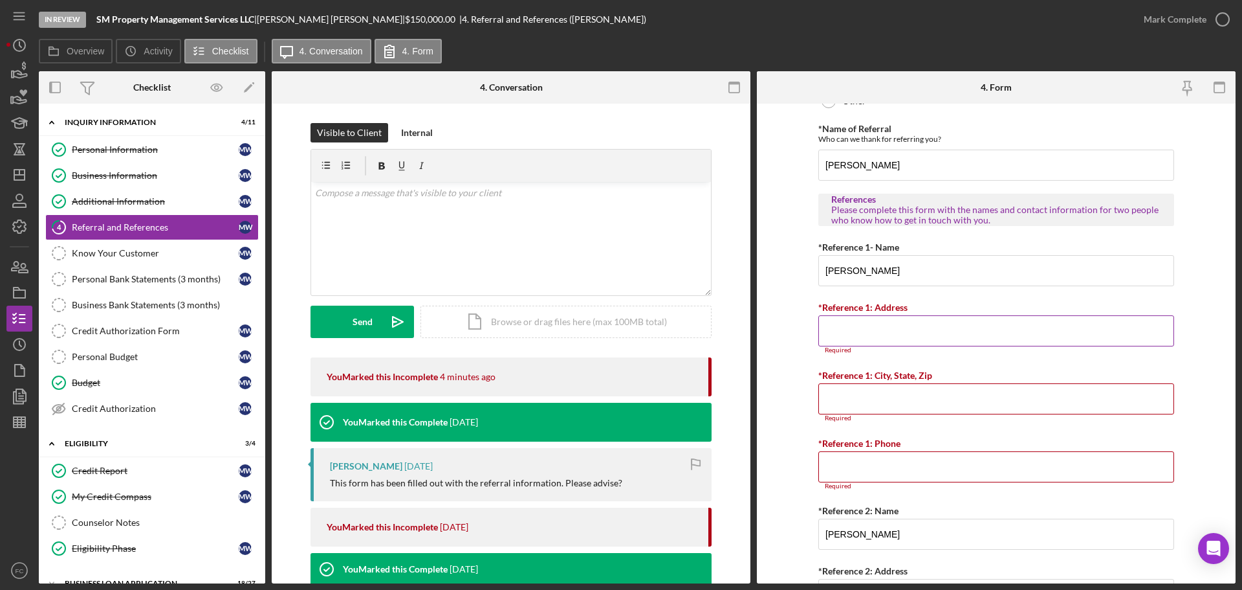
click at [839, 330] on input "*Reference 1: Address" at bounding box center [997, 330] width 356 height 31
paste input "[PHONE_NUMBER]"
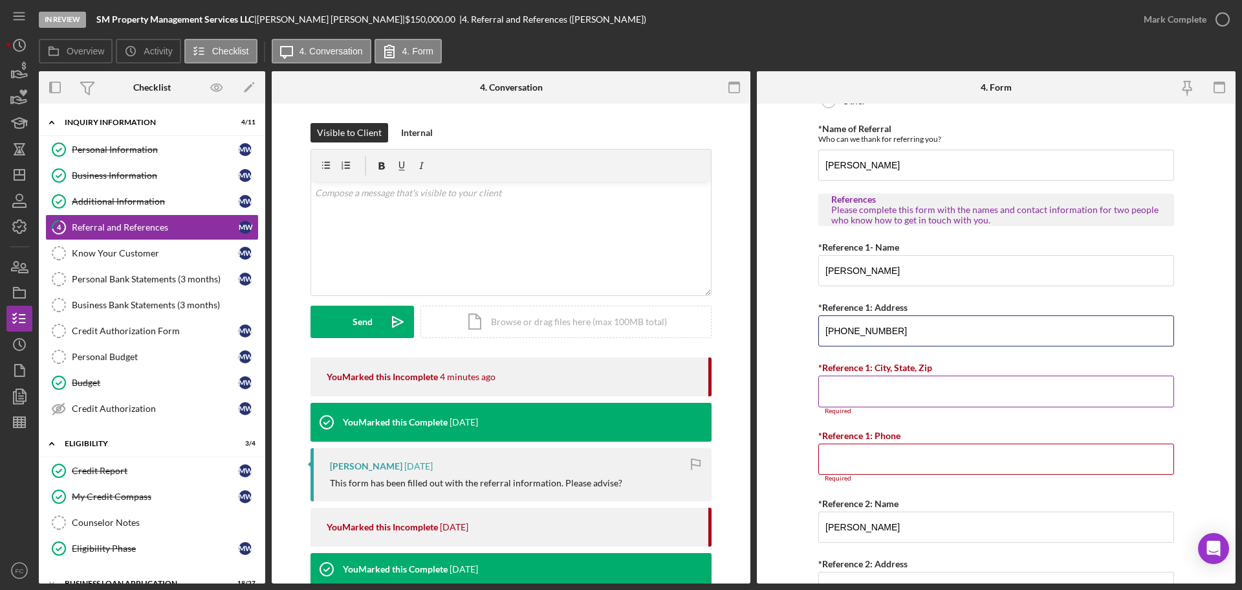
type input "[PHONE_NUMBER]"
click at [852, 395] on input "*Reference 1: City, State, Zip" at bounding box center [997, 390] width 356 height 31
click at [834, 390] on input "*Reference 1: City, State, Zip" at bounding box center [997, 390] width 356 height 31
paste input "[STREET_ADDRESS][PERSON_NAME]"
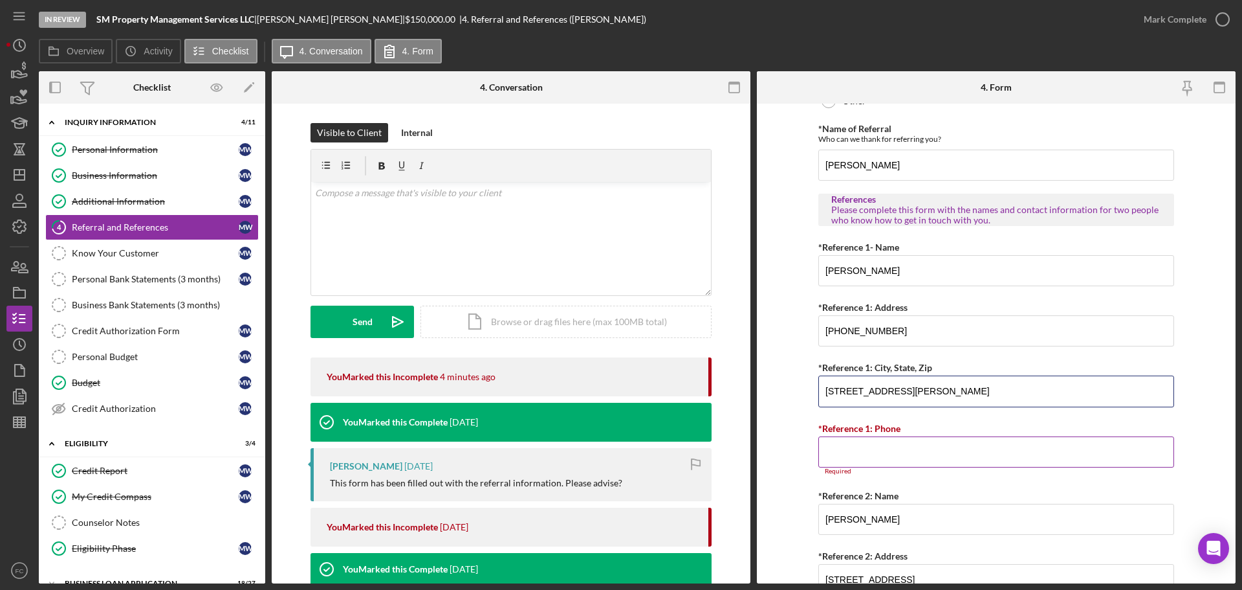
type input "[STREET_ADDRESS][PERSON_NAME]"
click at [859, 444] on input "*Reference 1: Phone" at bounding box center [997, 451] width 356 height 31
click at [834, 442] on input "*Reference 1: Phone" at bounding box center [997, 451] width 356 height 31
paste input "[PHONE_NUMBER]"
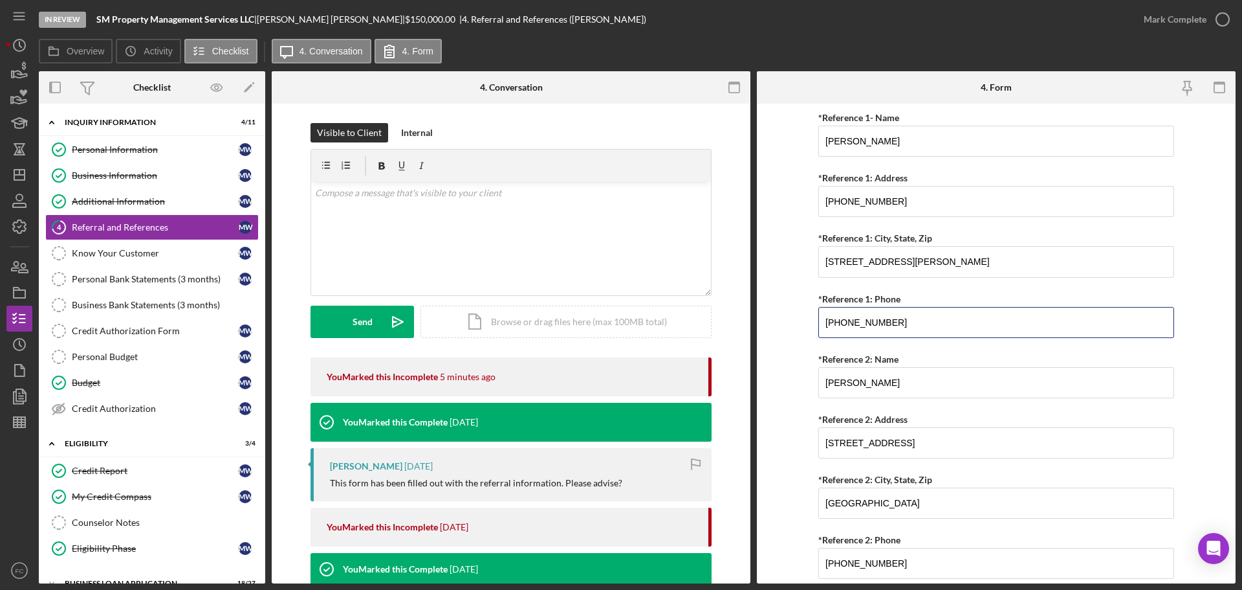
scroll to position [496, 0]
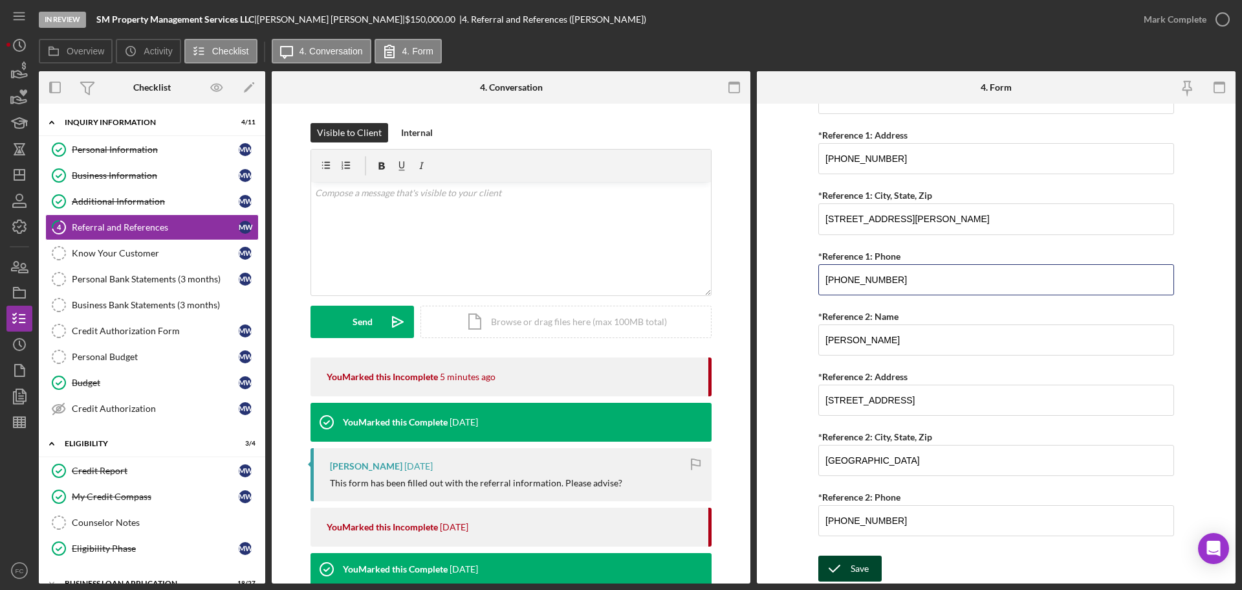
type input "[PHONE_NUMBER]"
click at [845, 573] on icon "submit" at bounding box center [835, 568] width 32 height 32
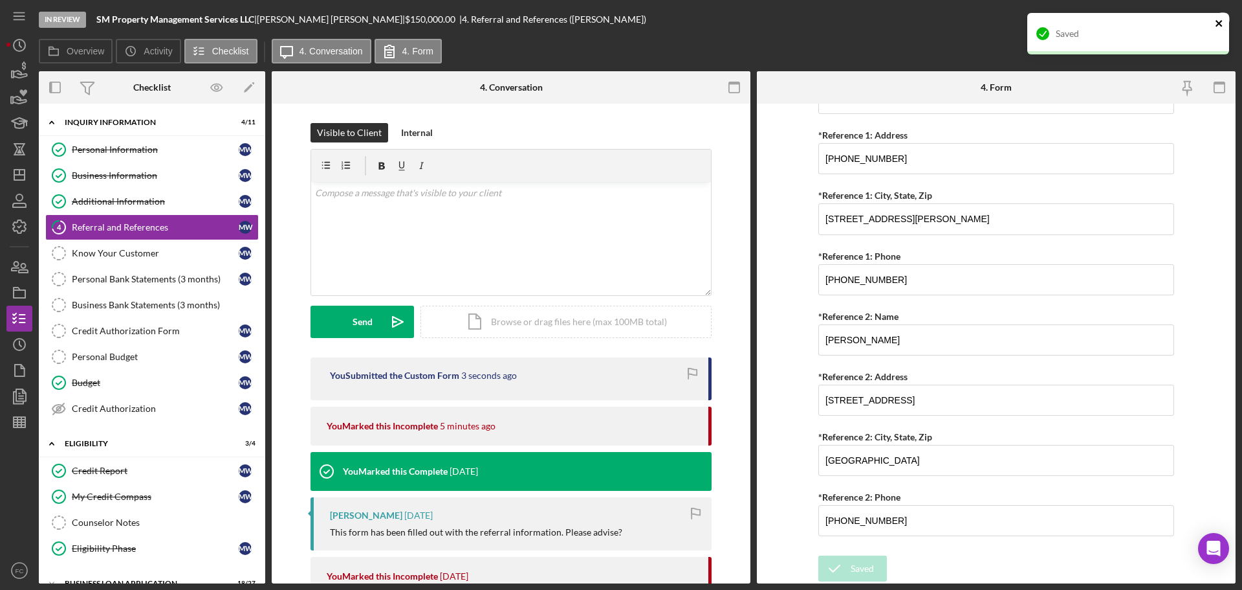
click at [1218, 22] on icon "close" at bounding box center [1219, 23] width 6 height 6
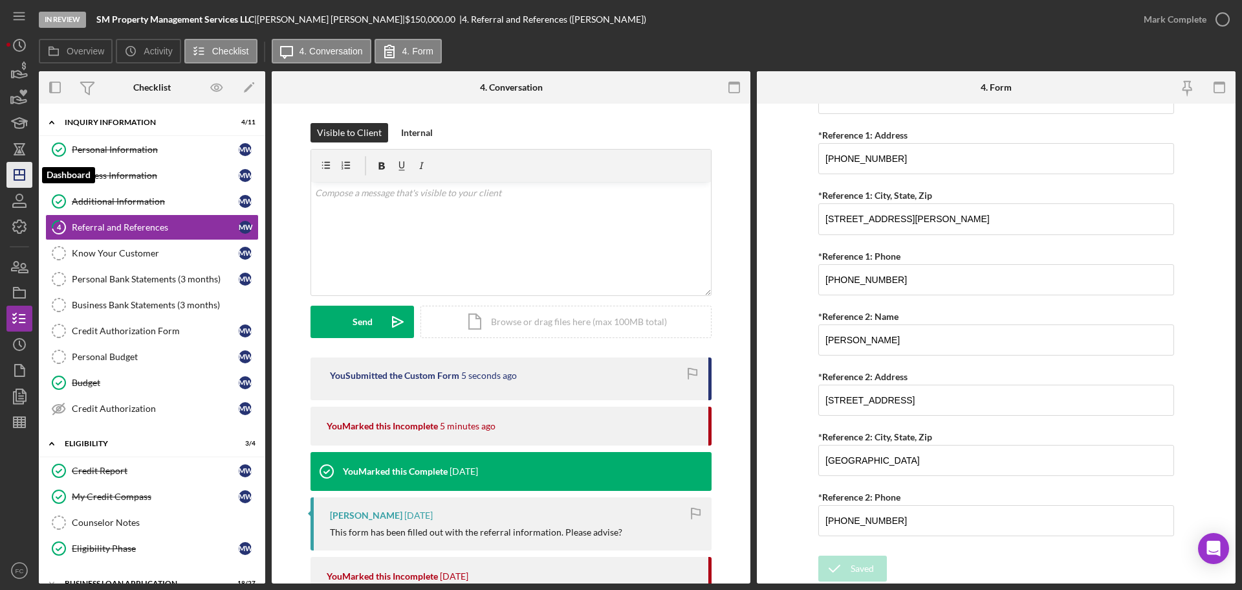
click at [14, 167] on icon "Icon/Dashboard" at bounding box center [19, 175] width 32 height 32
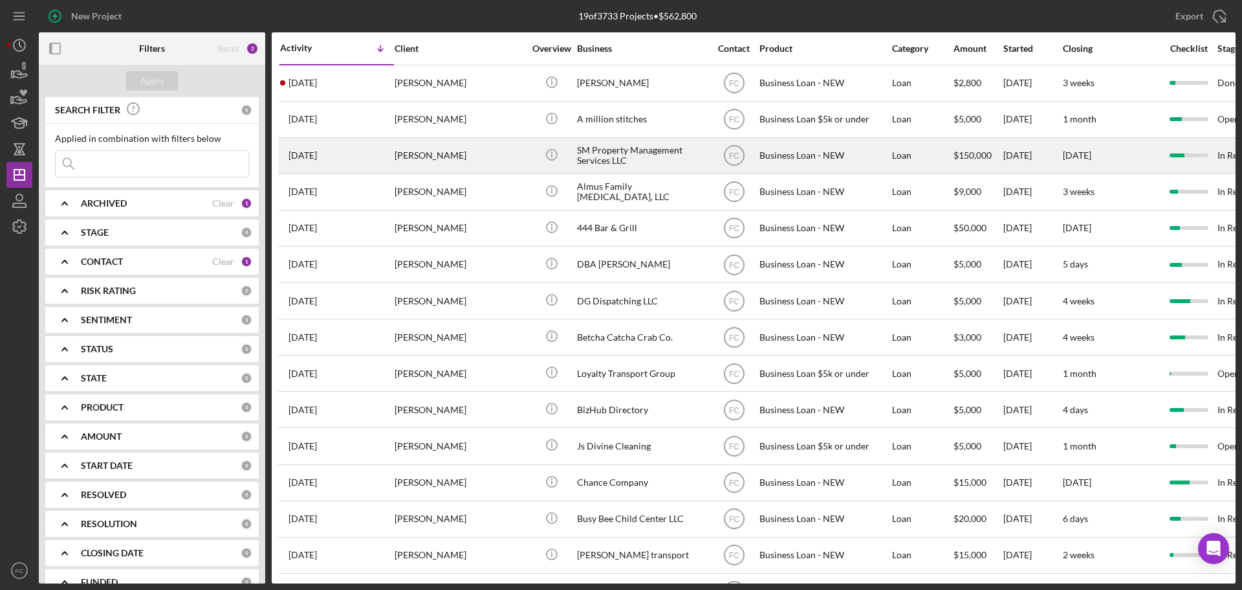
click at [483, 155] on div "[PERSON_NAME]" at bounding box center [459, 155] width 129 height 34
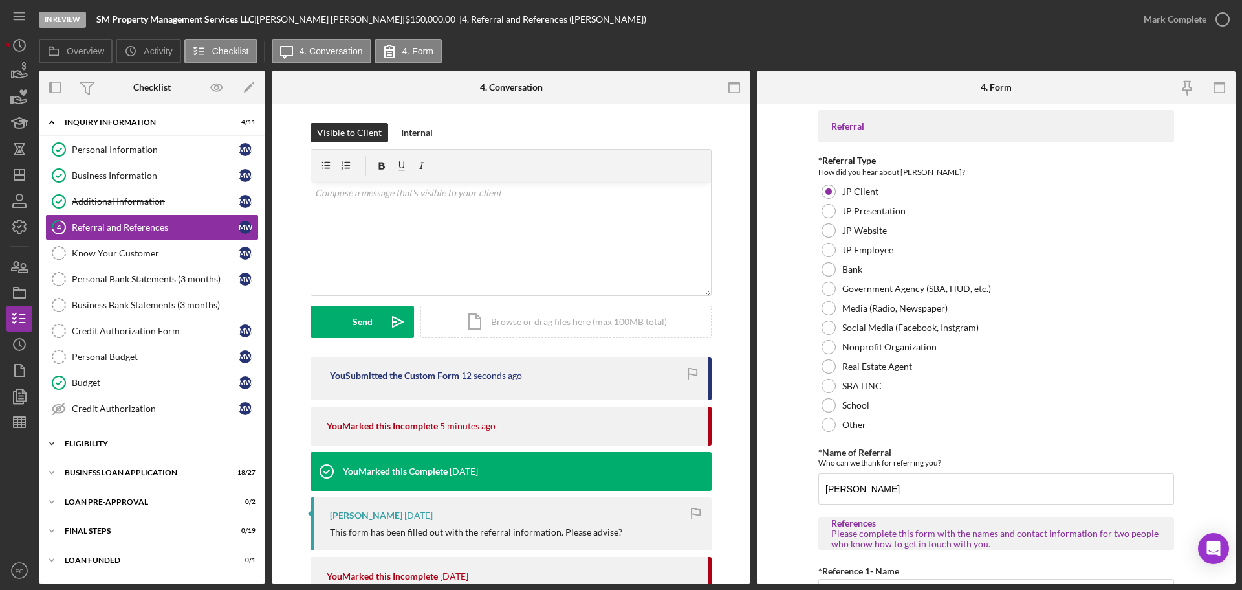
click at [124, 451] on div "Icon/Expander ELIGIBILITY 3 / 4" at bounding box center [152, 443] width 226 height 26
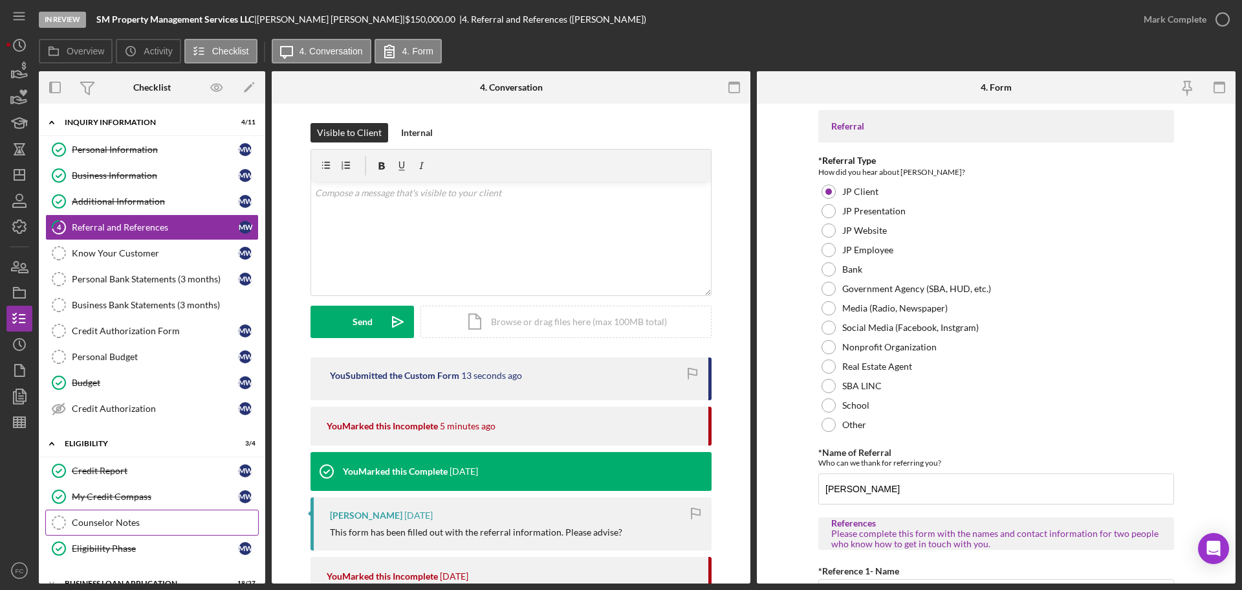
scroll to position [107, 0]
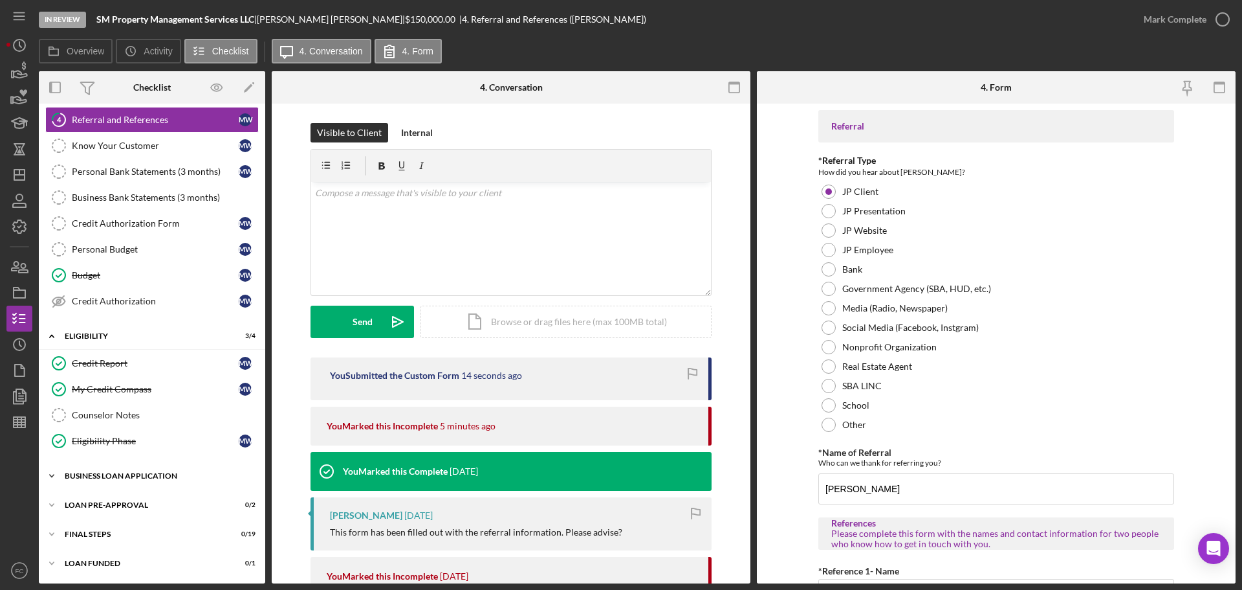
click at [113, 482] on div "Icon/Expander BUSINESS LOAN APPLICATION 18 / 27" at bounding box center [152, 476] width 226 height 26
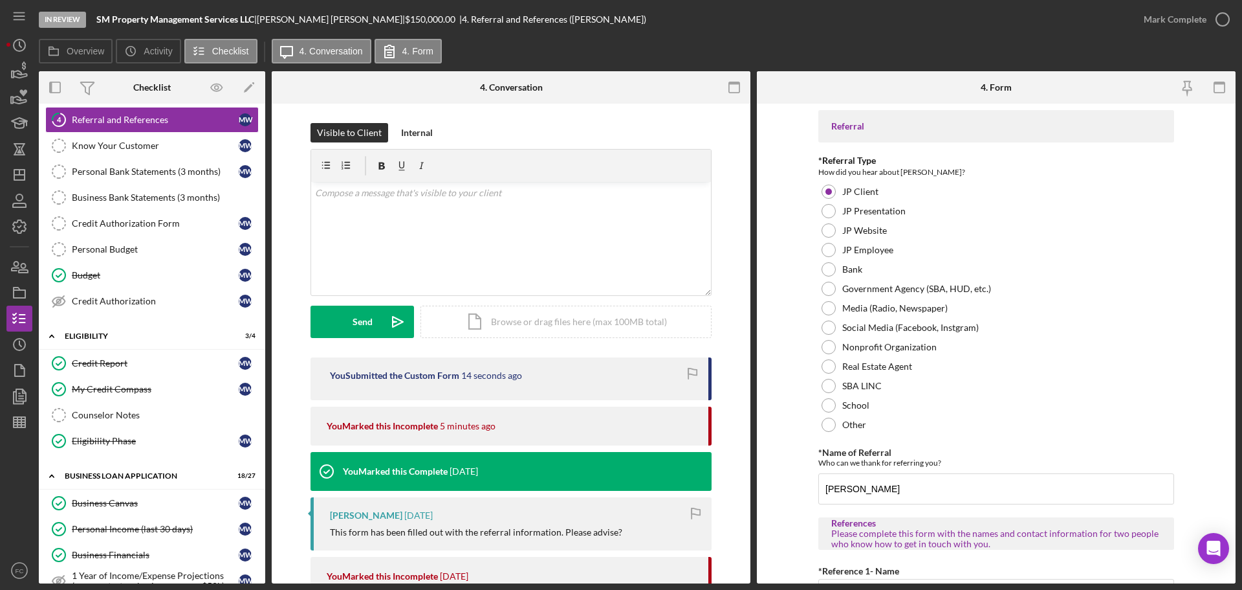
scroll to position [302, 0]
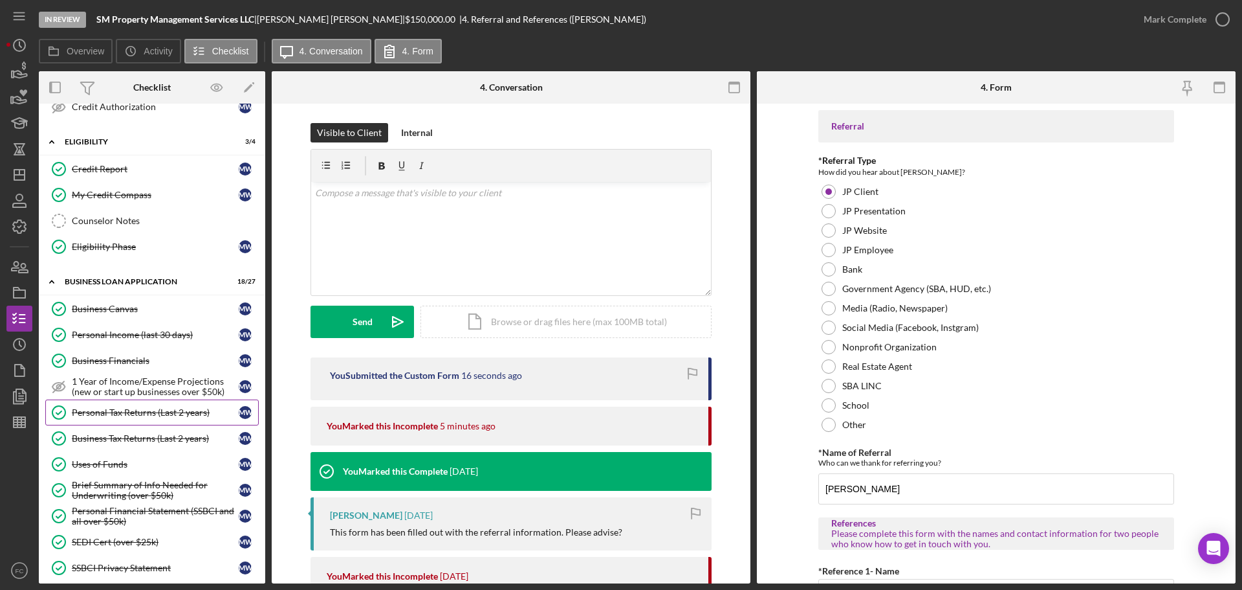
click at [124, 410] on div "Personal Tax Returns (Last 2 years)" at bounding box center [155, 412] width 167 height 10
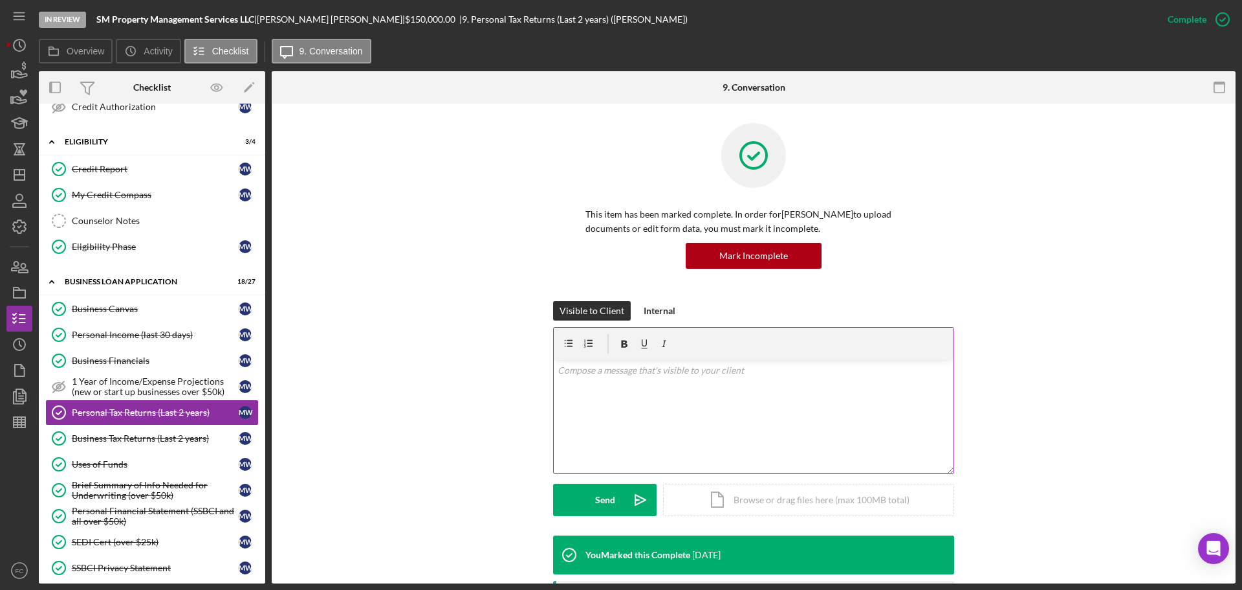
scroll to position [194, 0]
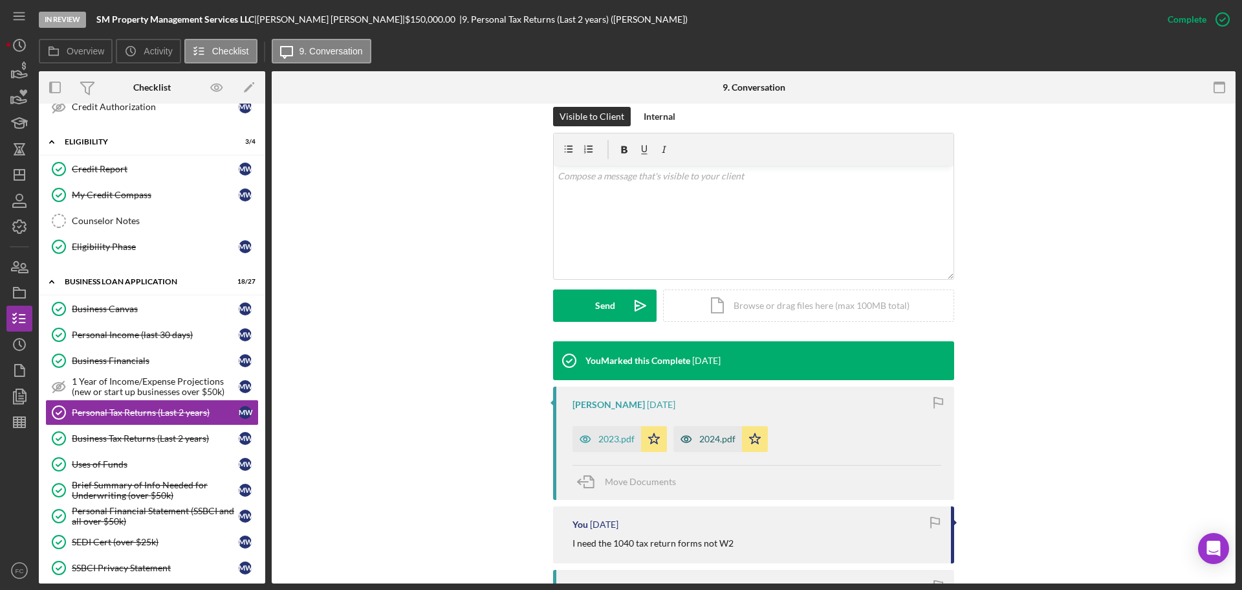
click at [718, 440] on div "2024.pdf" at bounding box center [718, 439] width 36 height 10
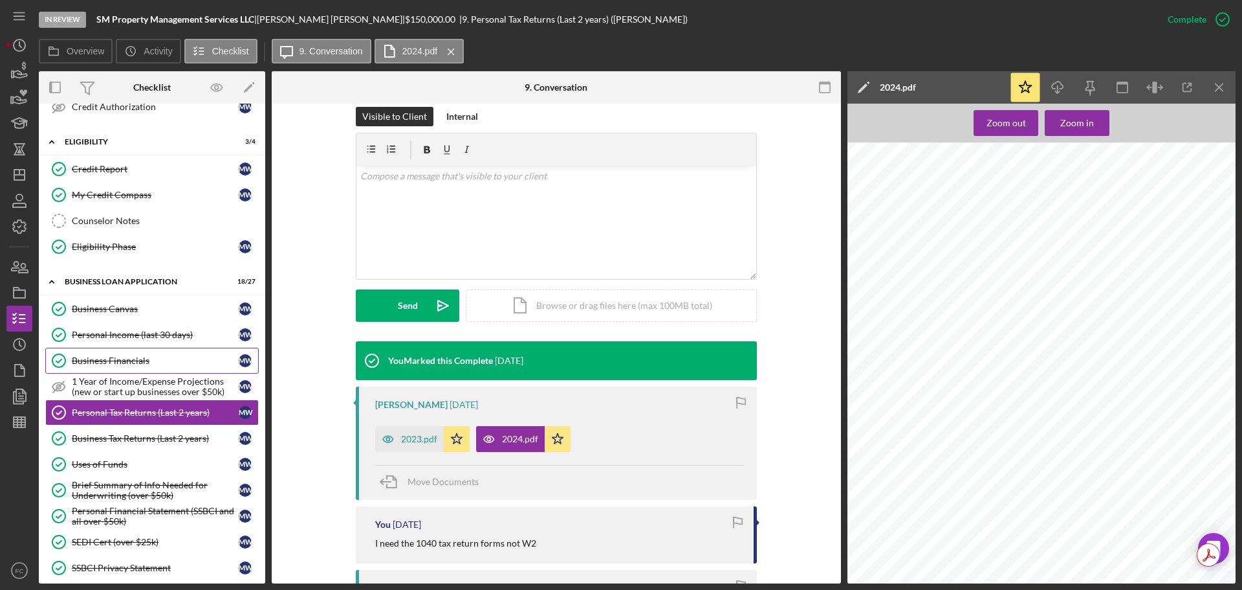
scroll to position [431, 0]
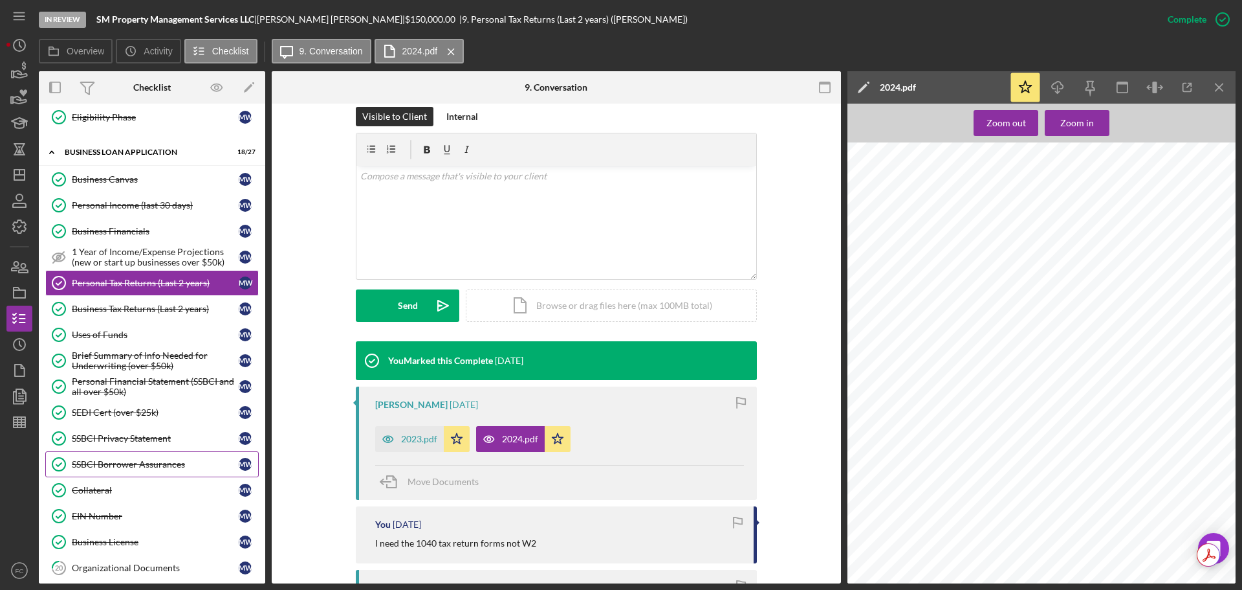
drag, startPoint x: 119, startPoint y: 493, endPoint x: 160, endPoint y: 468, distance: 47.9
click at [119, 493] on div "Collateral" at bounding box center [155, 490] width 167 height 10
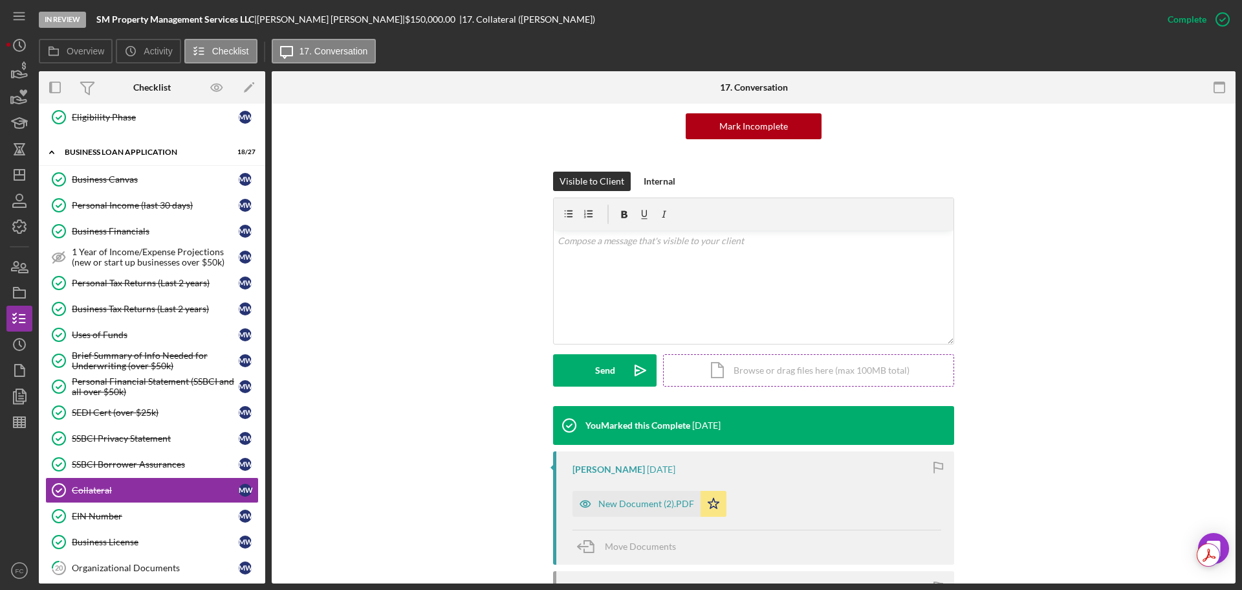
scroll to position [259, 0]
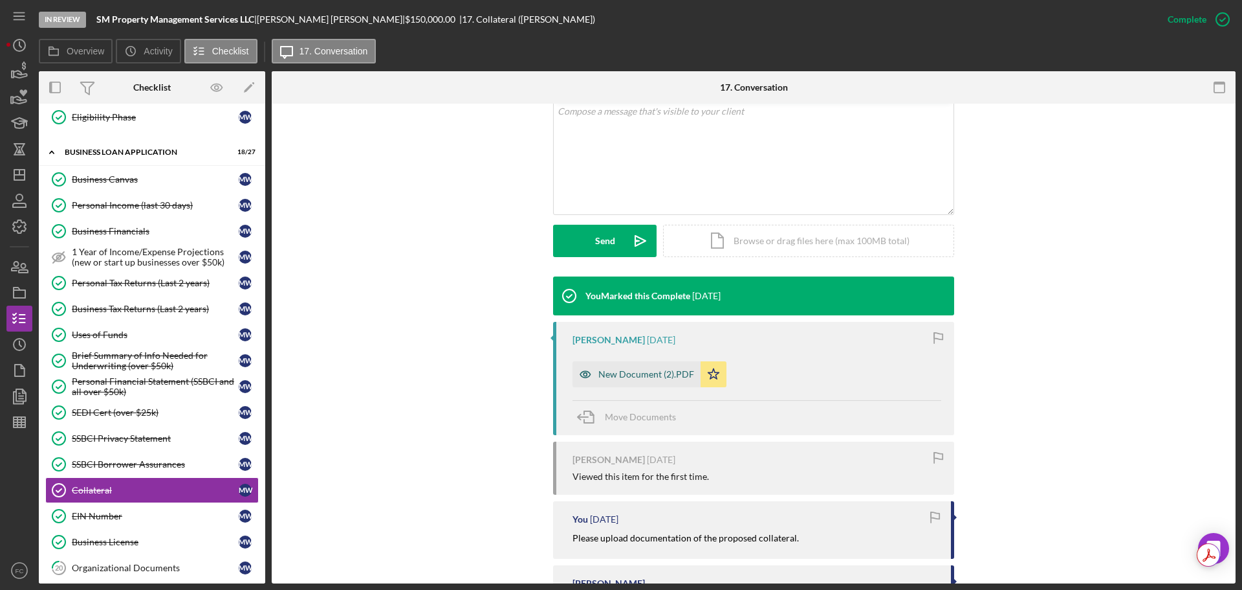
click at [623, 373] on div "New Document (2).PDF" at bounding box center [647, 374] width 96 height 10
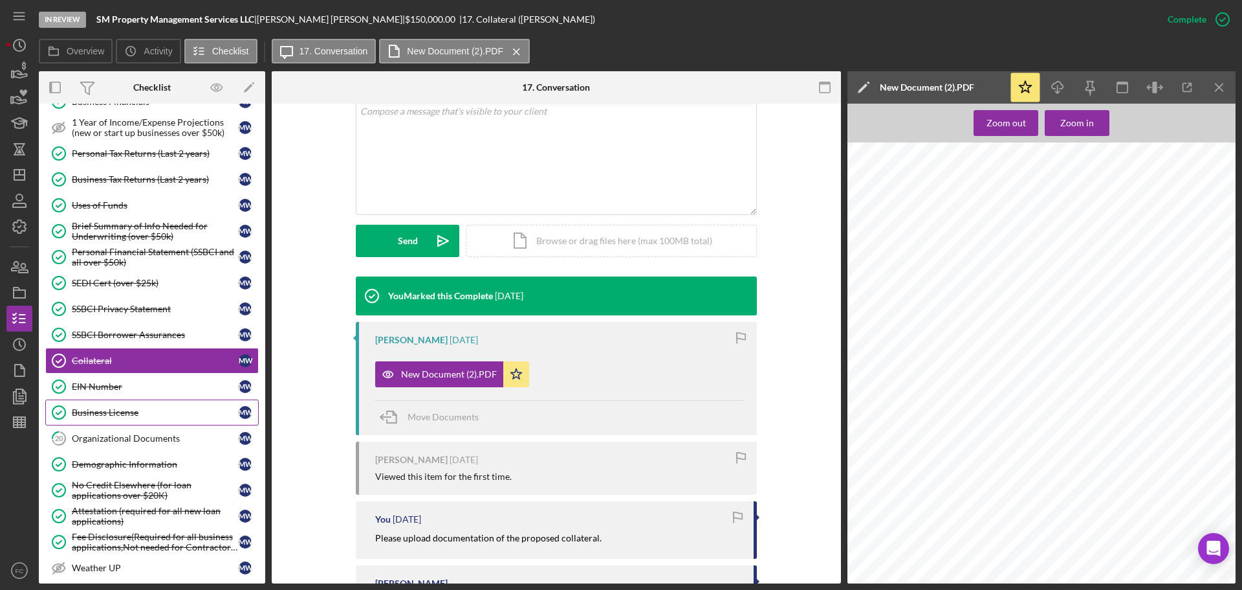
scroll to position [625, 0]
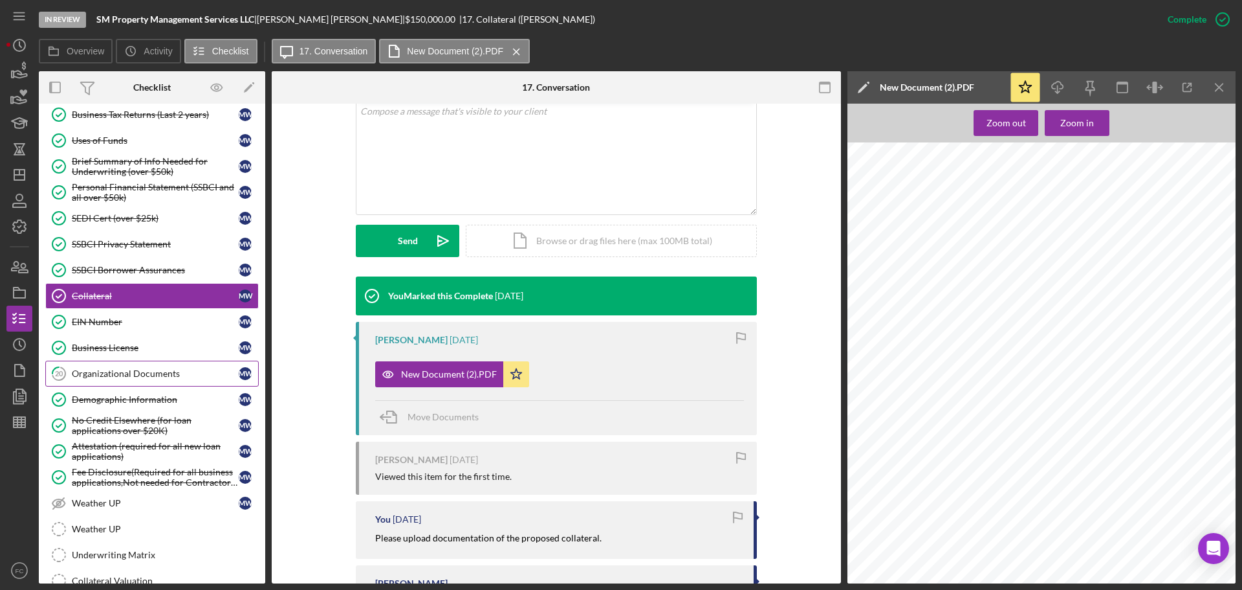
click at [129, 373] on div "Organizational Documents" at bounding box center [155, 373] width 167 height 10
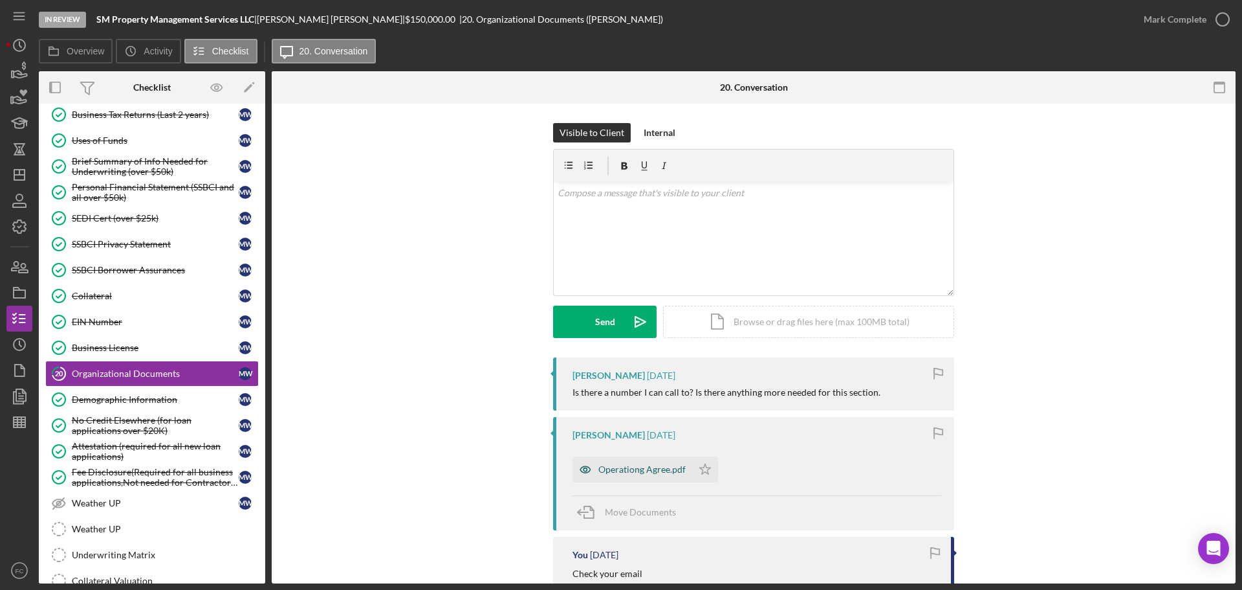
click at [621, 464] on div "Operationg Agree.pdf" at bounding box center [642, 469] width 87 height 10
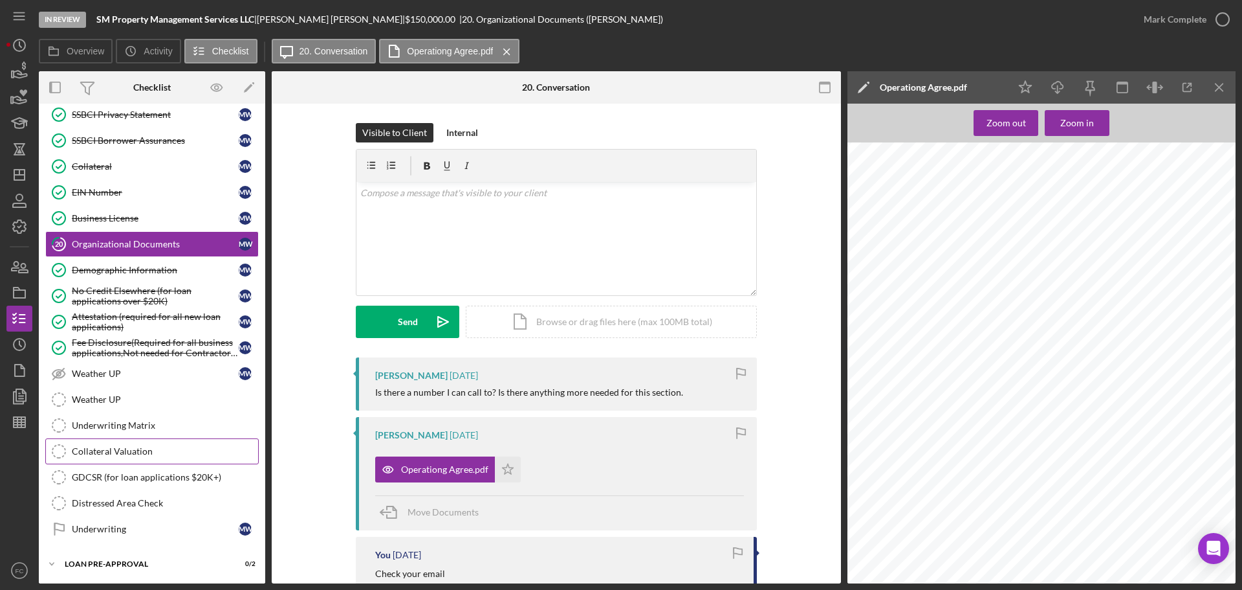
scroll to position [813, 0]
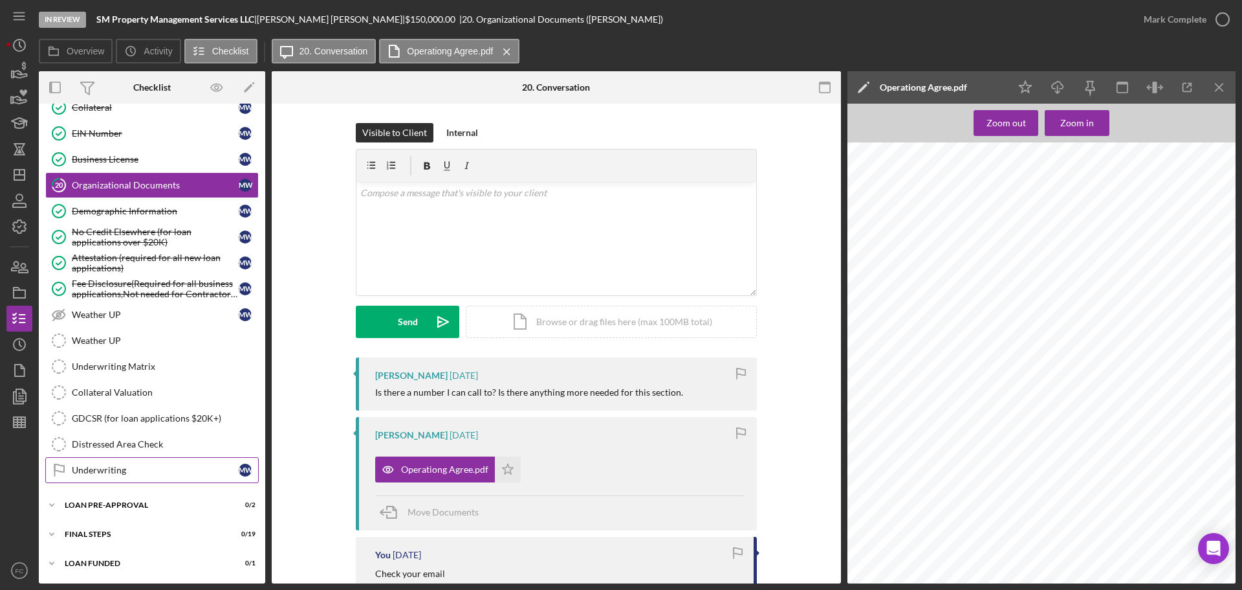
click at [104, 467] on div "Underwriting" at bounding box center [155, 470] width 167 height 10
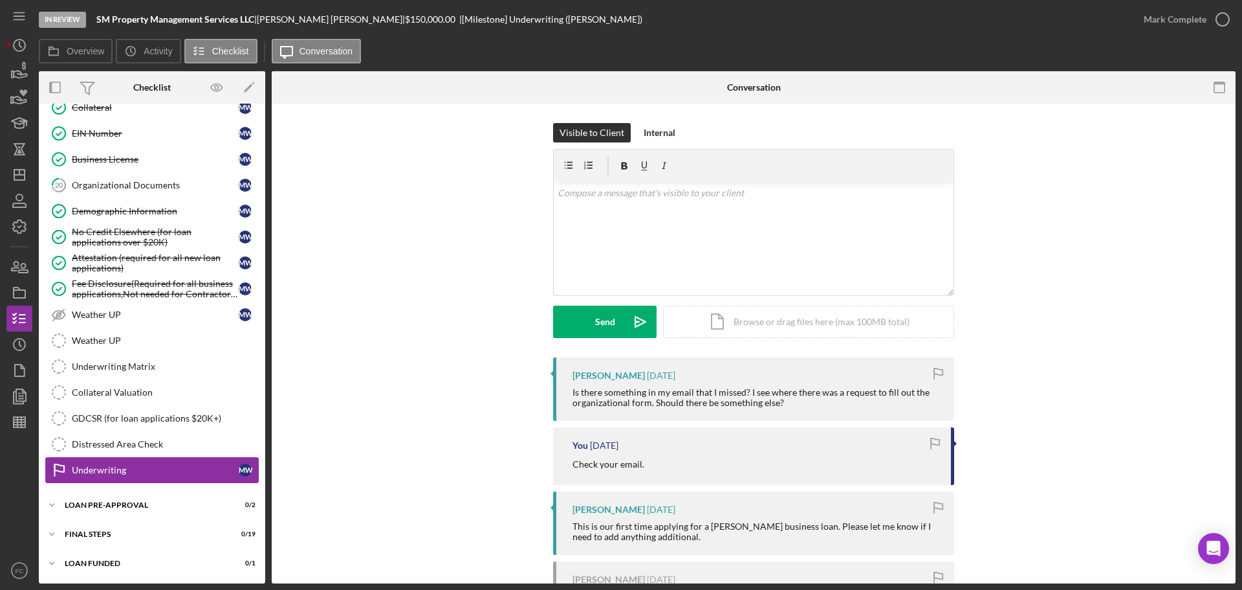
scroll to position [813, 0]
click at [149, 366] on div "Underwriting Matrix" at bounding box center [165, 366] width 186 height 10
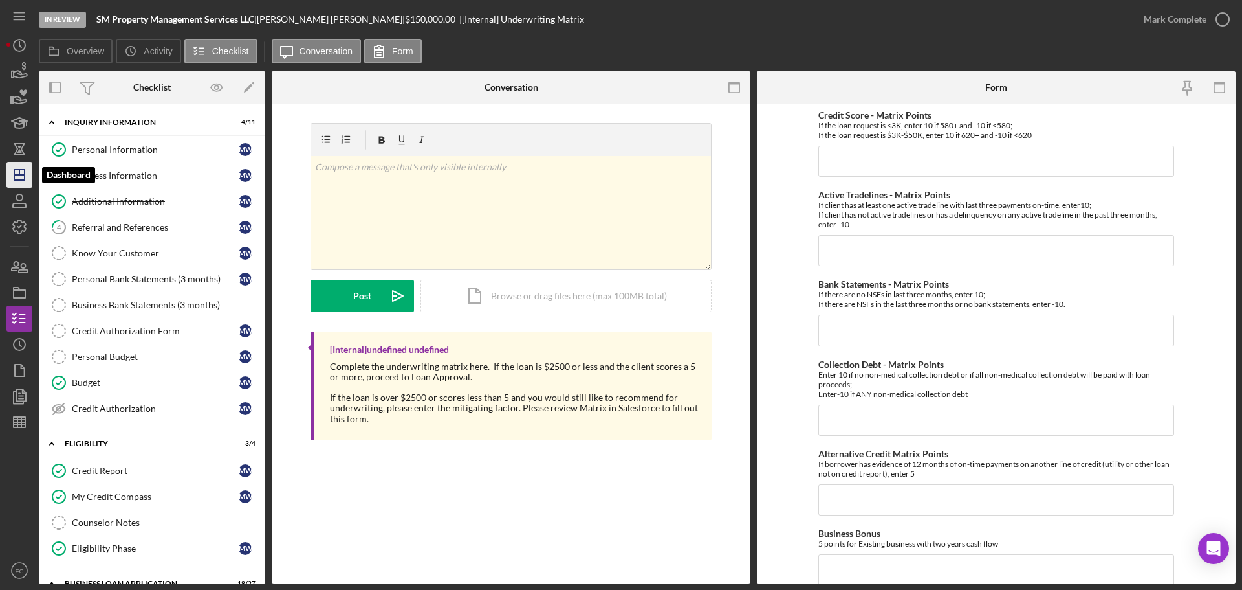
click at [15, 173] on polygon "button" at bounding box center [19, 175] width 10 height 10
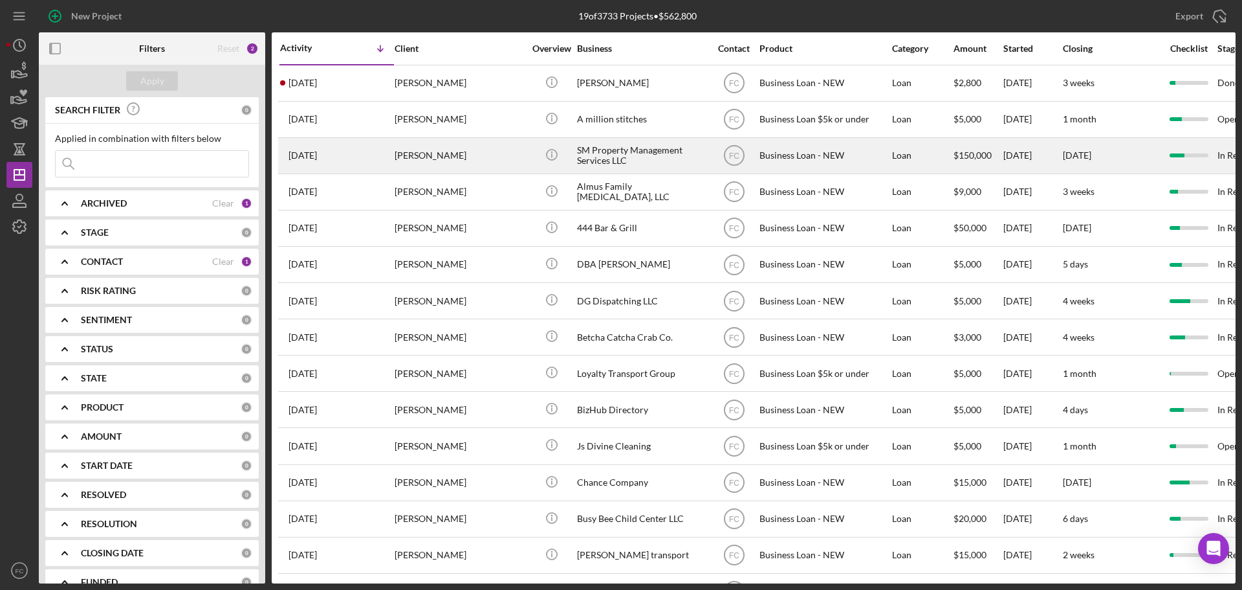
click at [500, 159] on div "[PERSON_NAME]" at bounding box center [459, 155] width 129 height 34
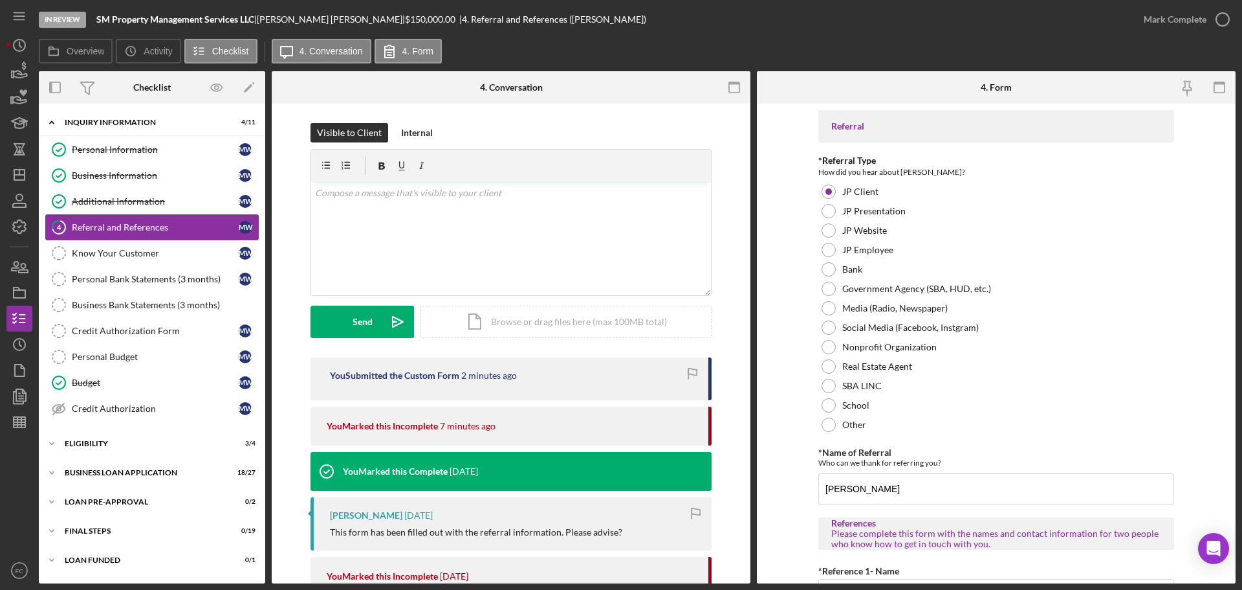
click at [111, 228] on div "Referral and References" at bounding box center [155, 227] width 167 height 10
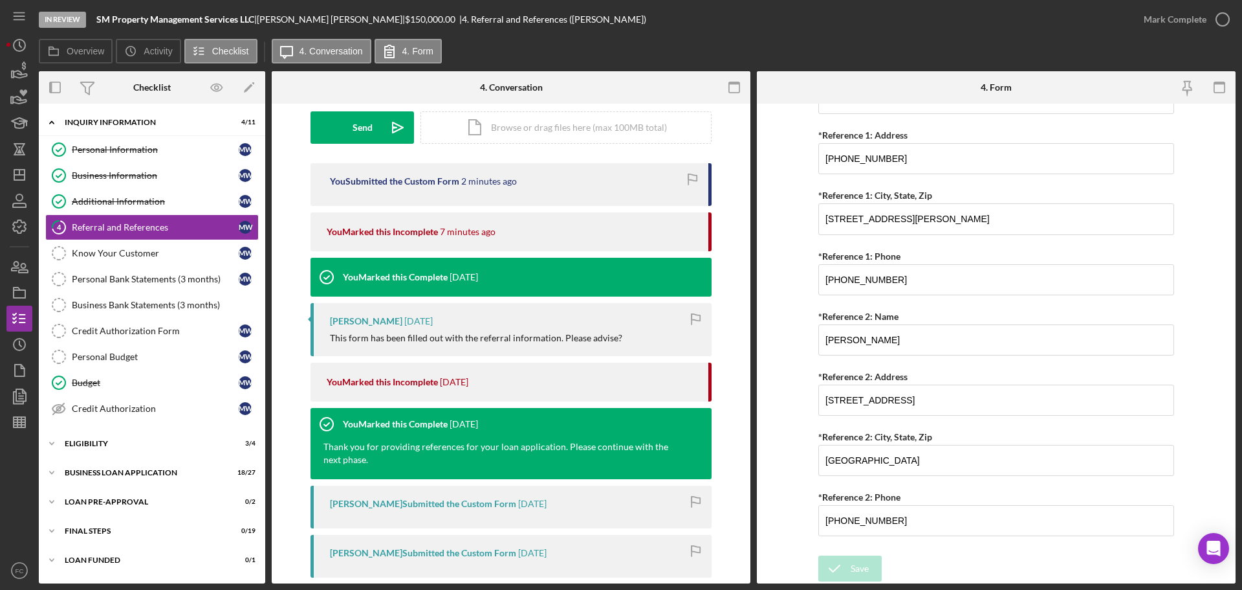
scroll to position [388, 0]
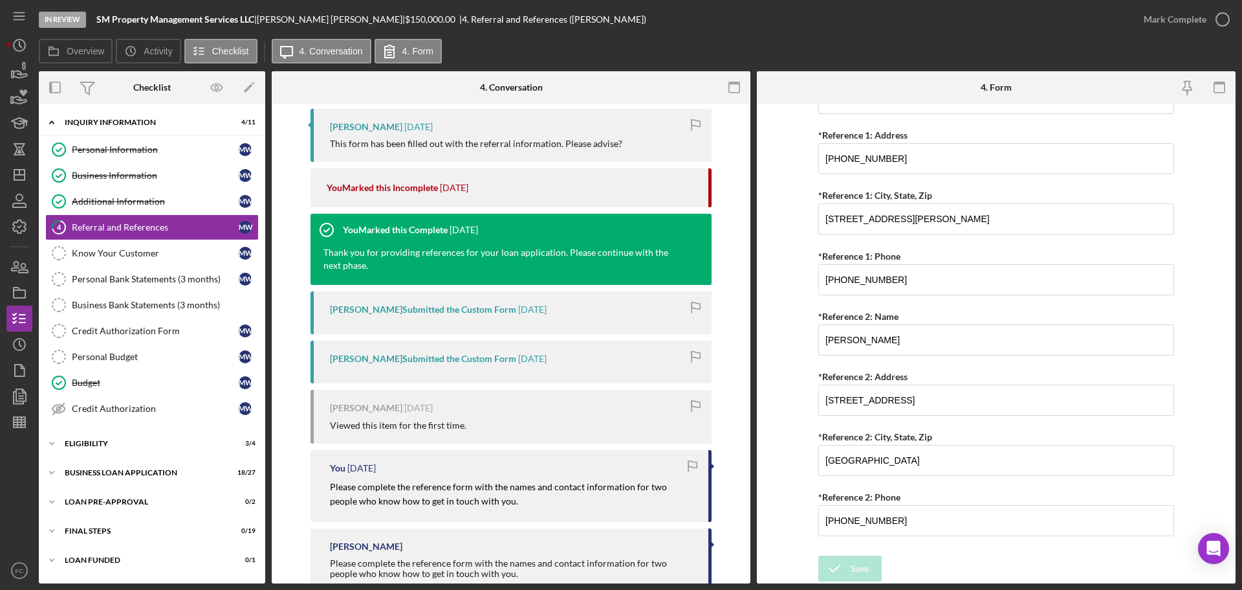
click at [415, 309] on div "[PERSON_NAME] Submitted the Custom Form" at bounding box center [423, 309] width 186 height 10
click at [423, 358] on div "[PERSON_NAME] Submitted the Custom Form" at bounding box center [423, 358] width 186 height 10
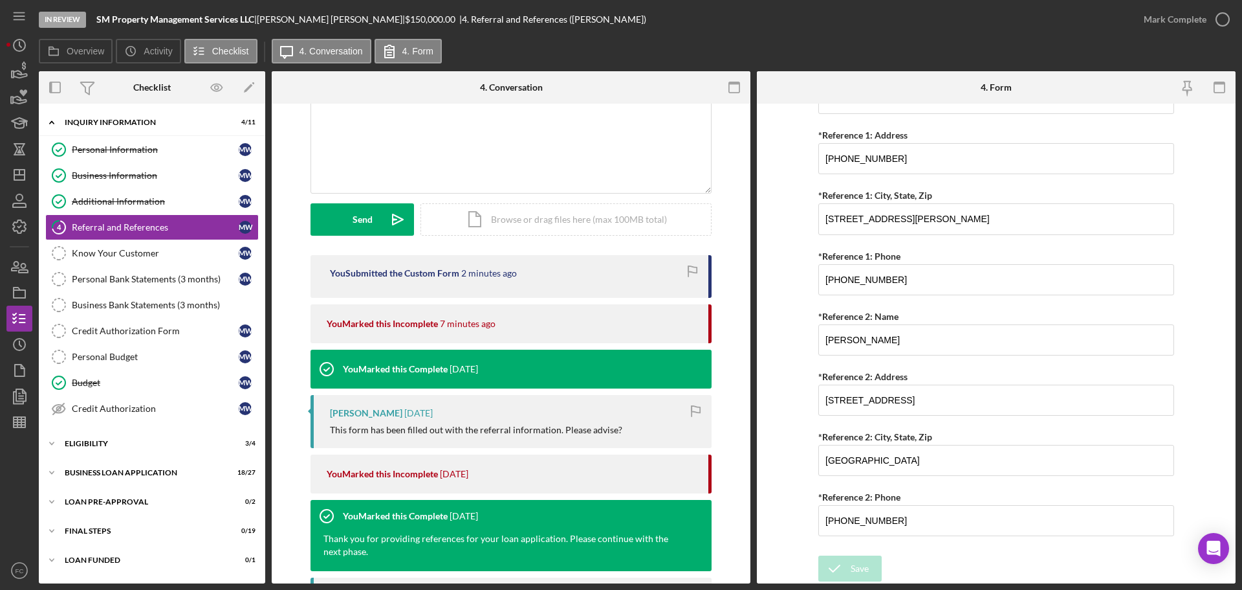
scroll to position [0, 0]
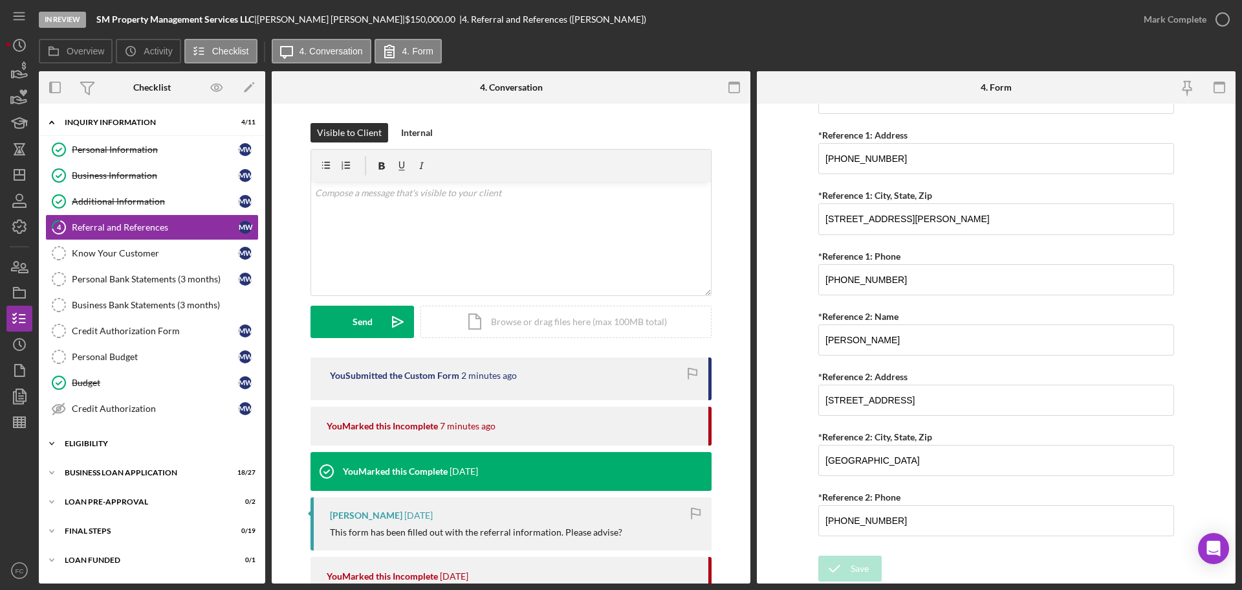
click at [105, 435] on div "Icon/Expander ELIGIBILITY 3 / 4" at bounding box center [152, 443] width 226 height 26
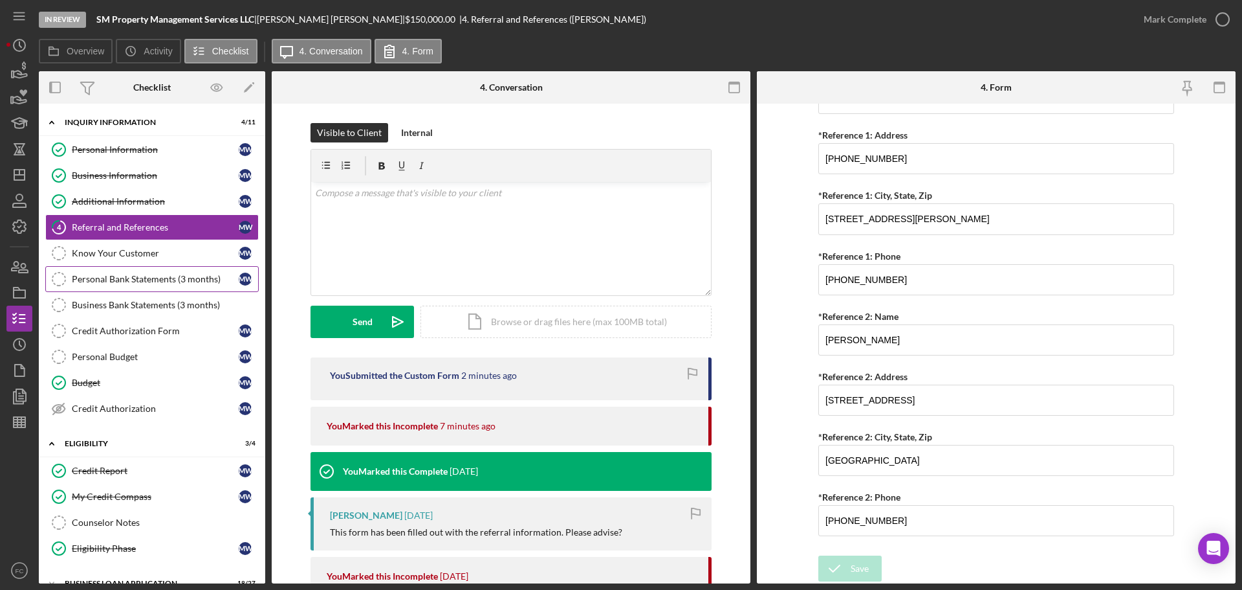
click at [153, 286] on link "Personal Bank Statements (3 months) Personal Bank Statements (3 months) M W" at bounding box center [152, 279] width 214 height 26
